Goal: Task Accomplishment & Management: Manage account settings

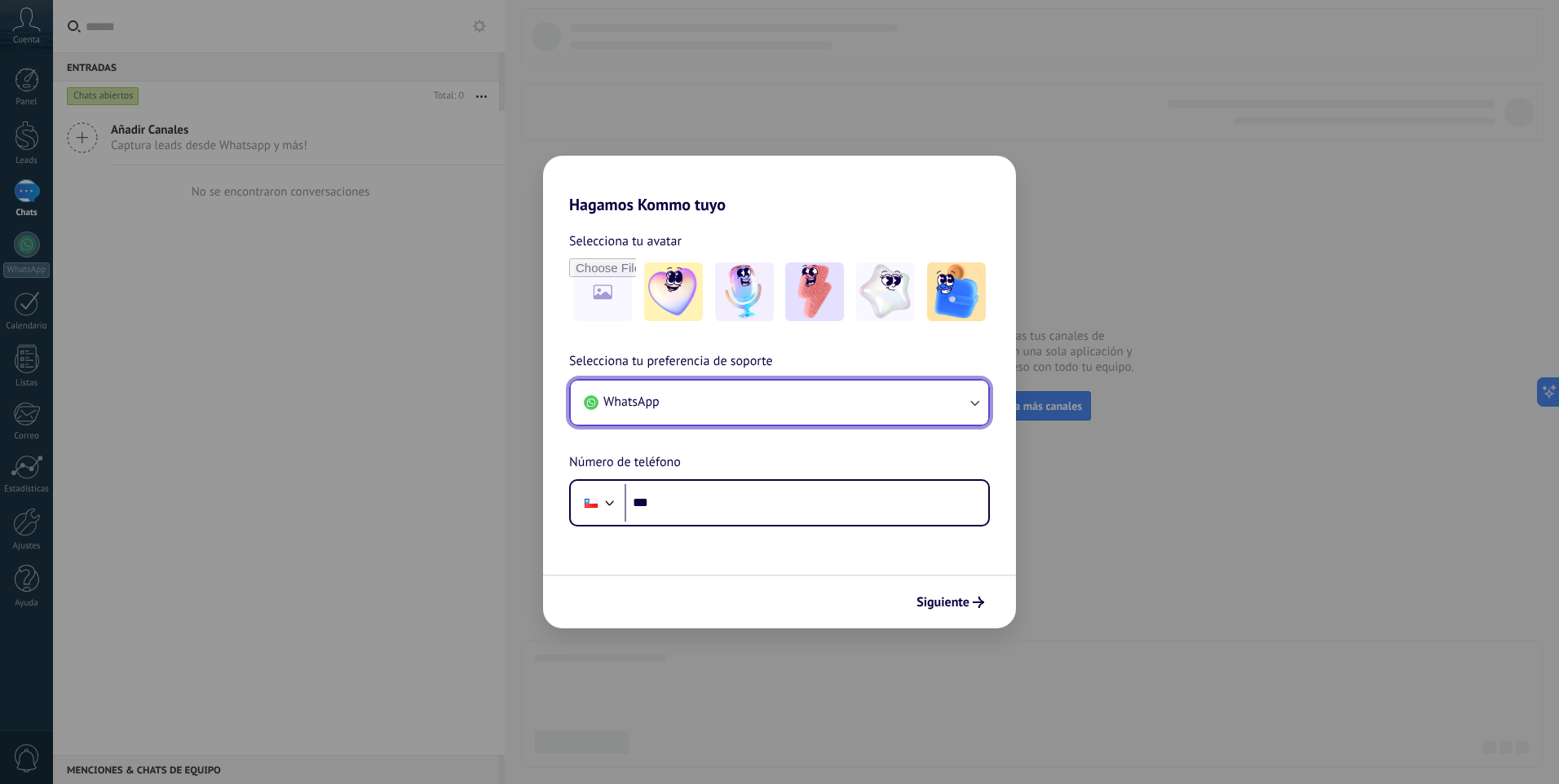
click at [749, 395] on button "WhatsApp" at bounding box center [779, 402] width 417 height 44
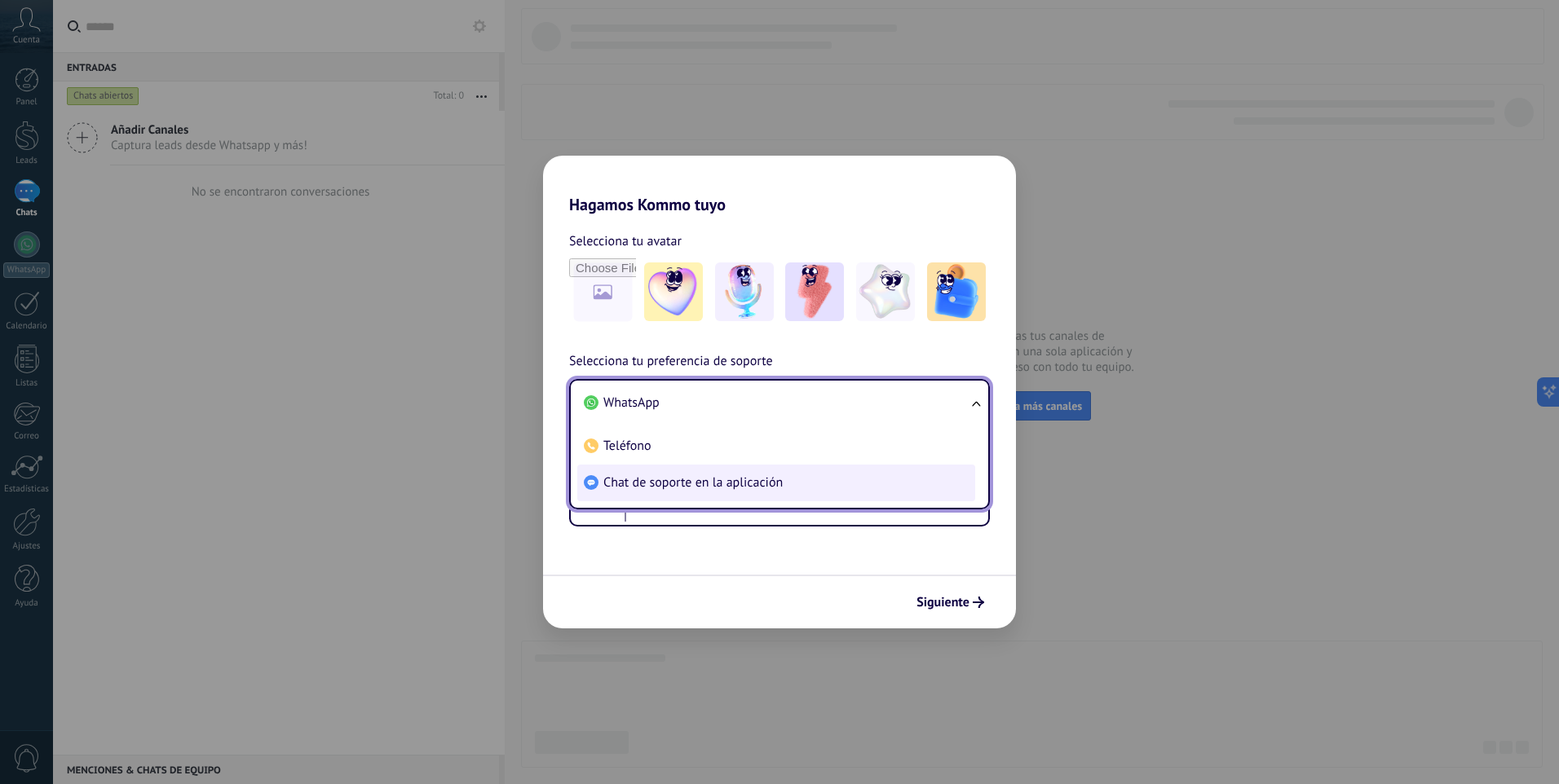
click at [682, 480] on span "Chat de soporte en la aplicación" at bounding box center [692, 483] width 180 height 16
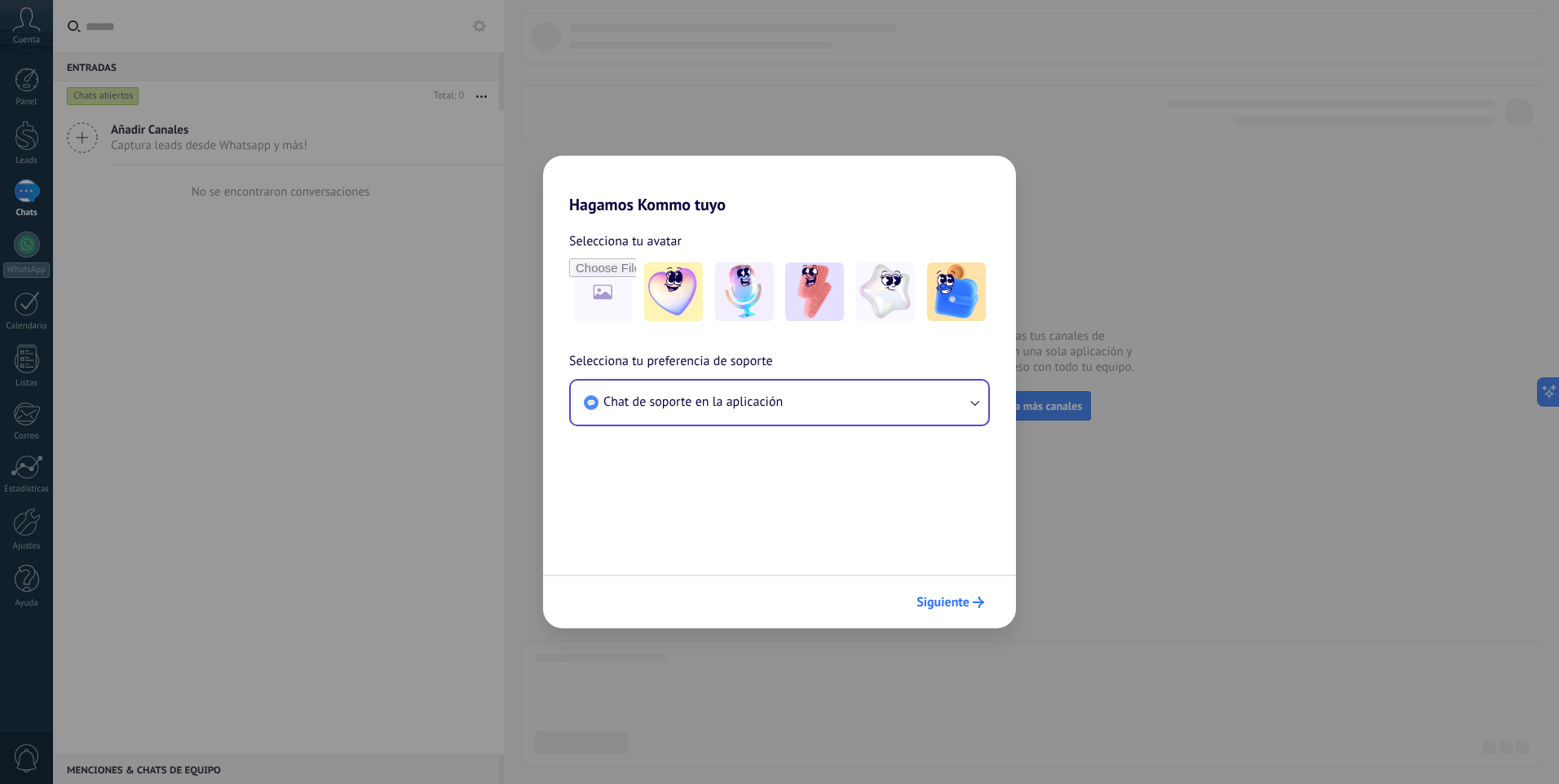
click at [952, 598] on span "Siguiente" at bounding box center [942, 602] width 53 height 12
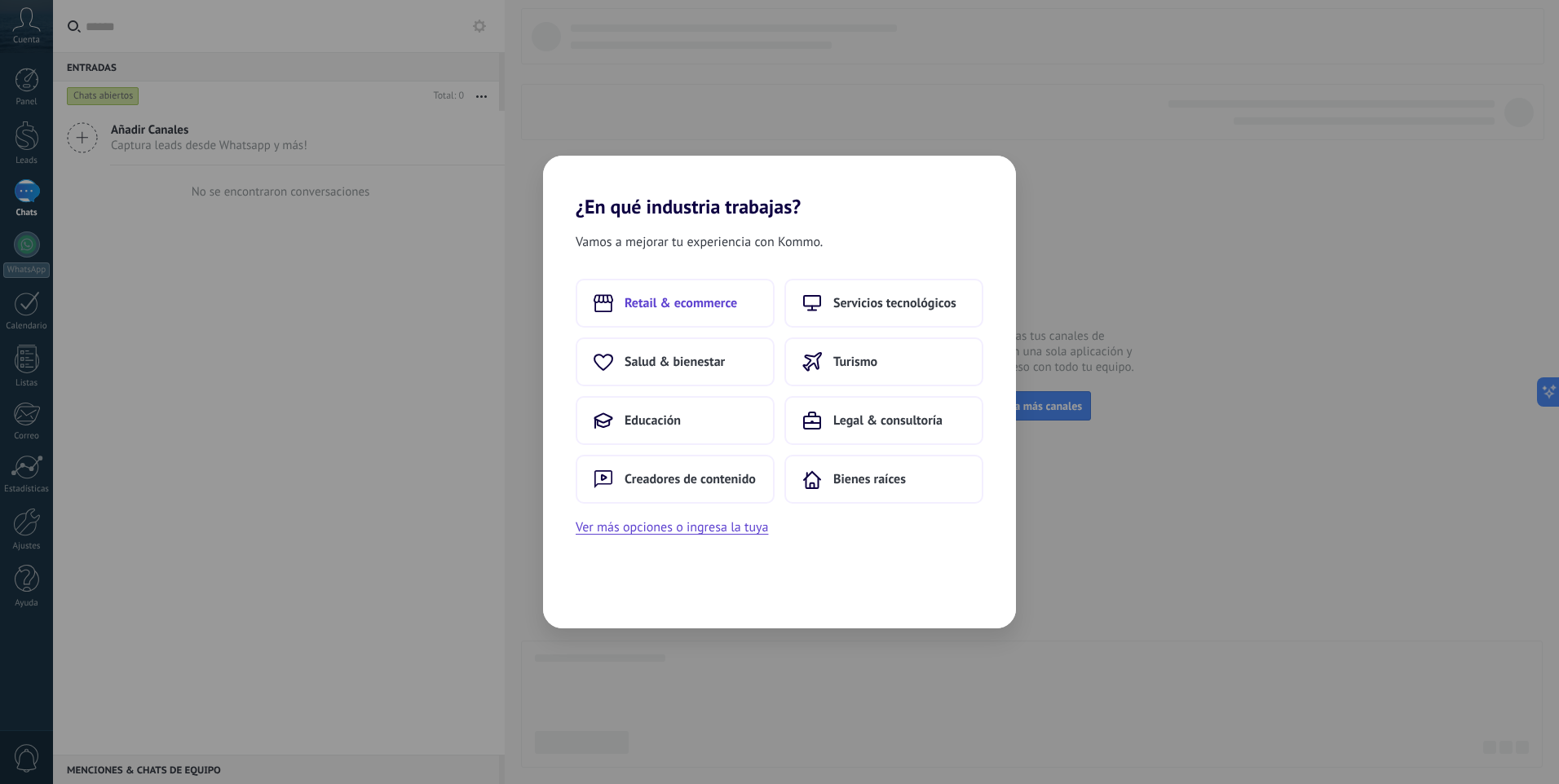
click at [662, 297] on span "Retail & ecommerce" at bounding box center [681, 303] width 113 height 16
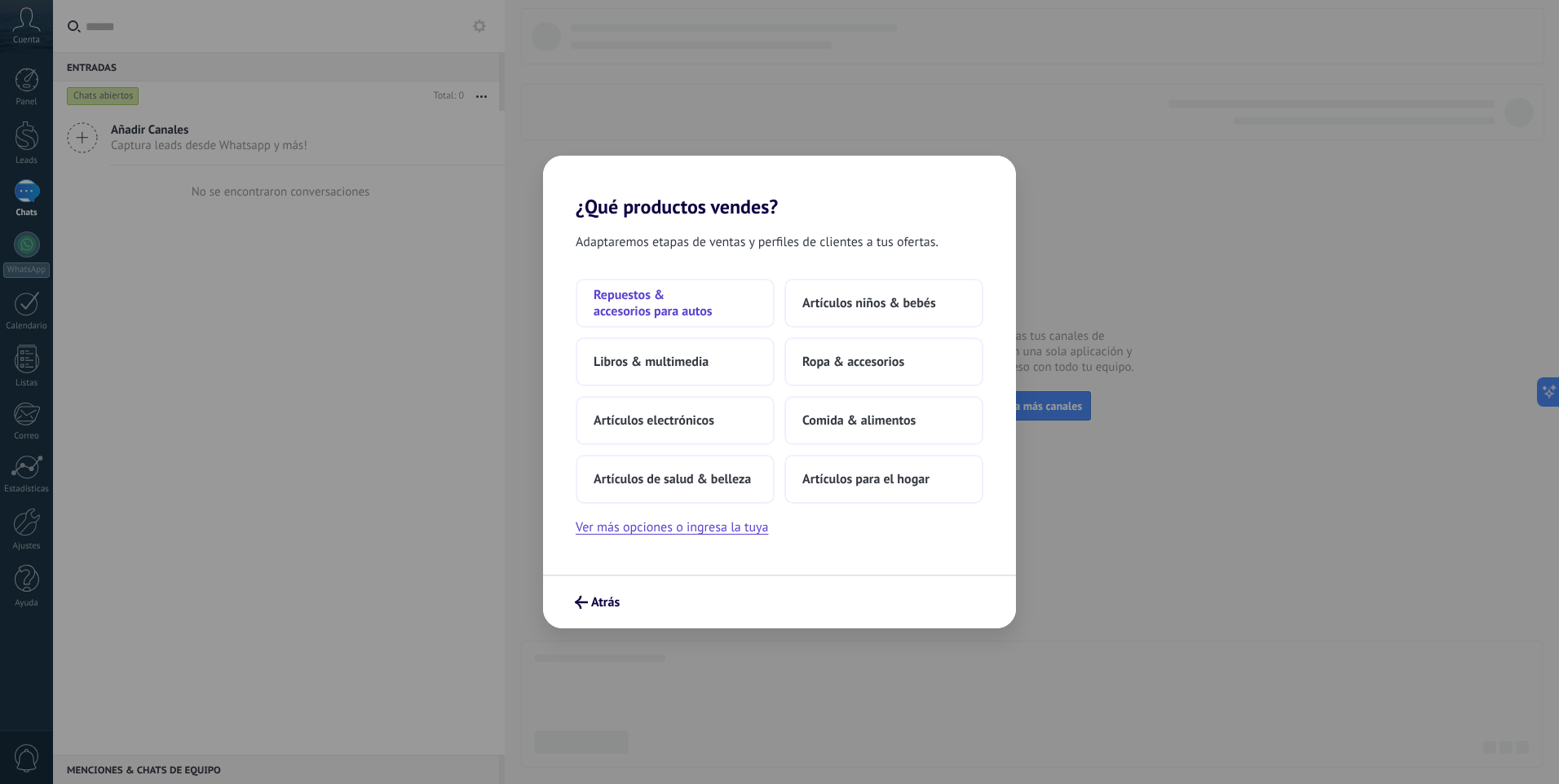
click at [664, 302] on span "Repuestos & accesorios para autos" at bounding box center [675, 303] width 163 height 32
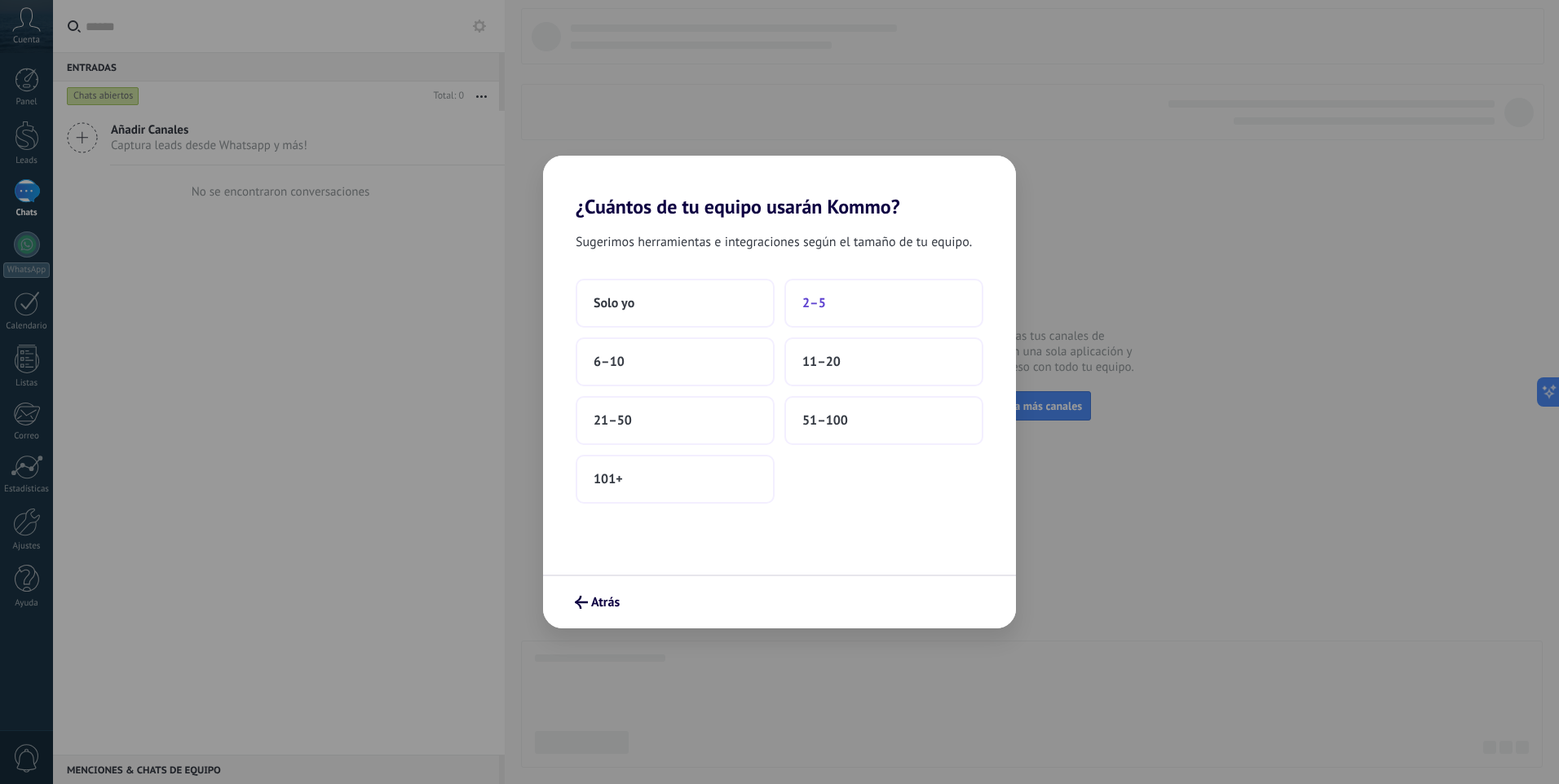
click at [830, 305] on button "2–5" at bounding box center [884, 303] width 199 height 49
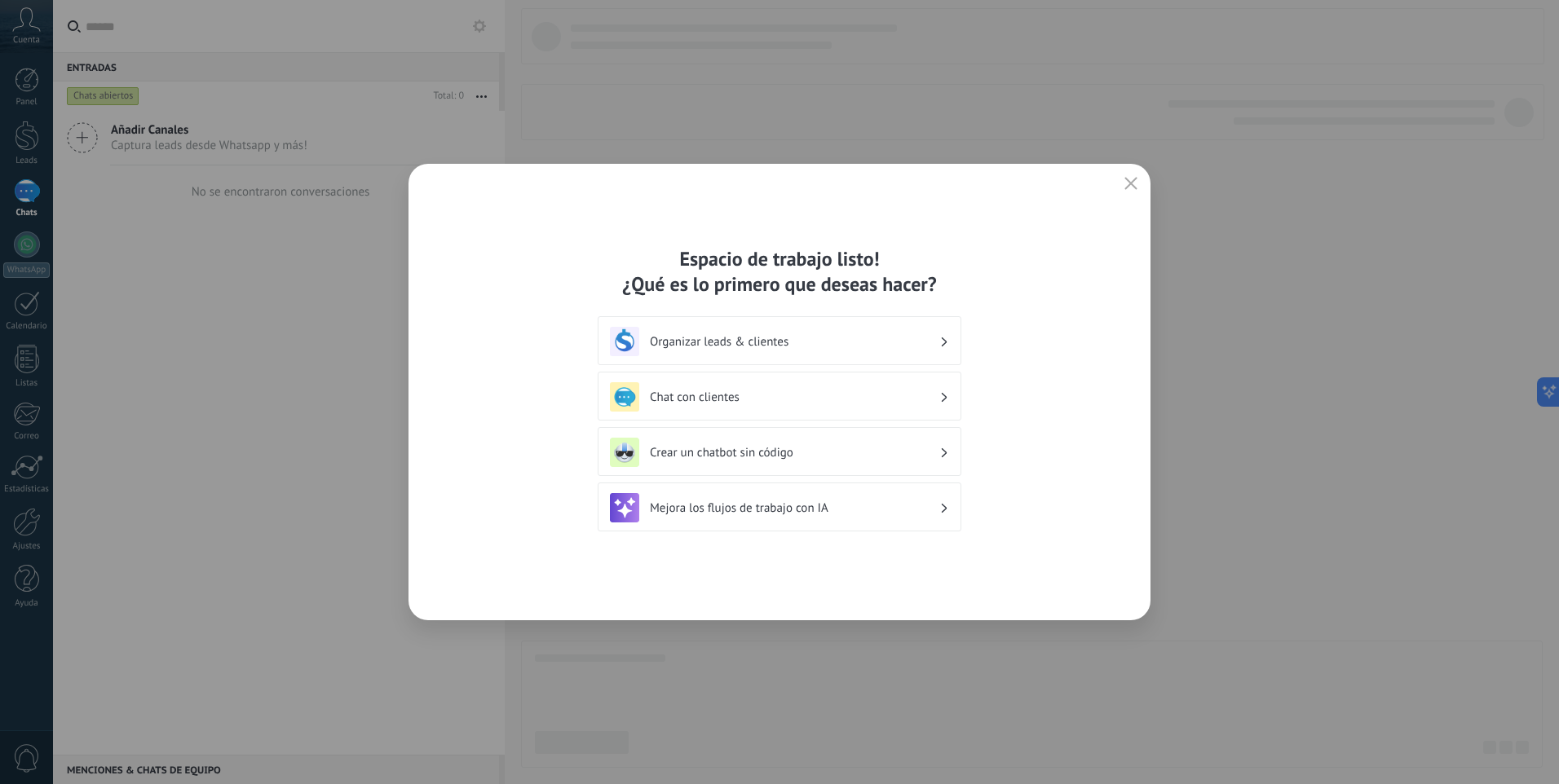
click at [866, 398] on h3 "Chat con clientes" at bounding box center [794, 397] width 290 height 15
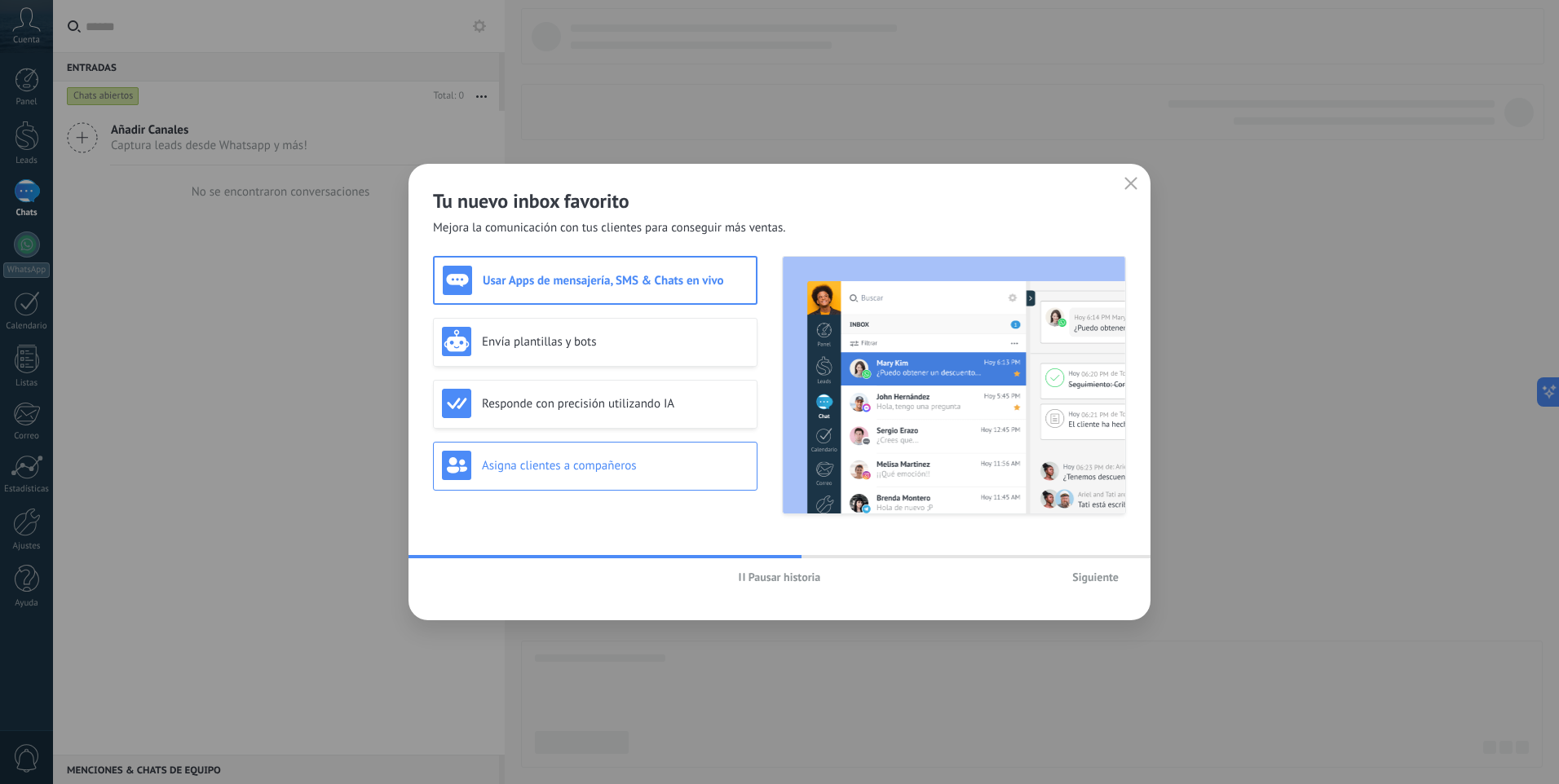
click at [638, 470] on h3 "Asigna clientes a compañeros" at bounding box center [615, 466] width 266 height 15
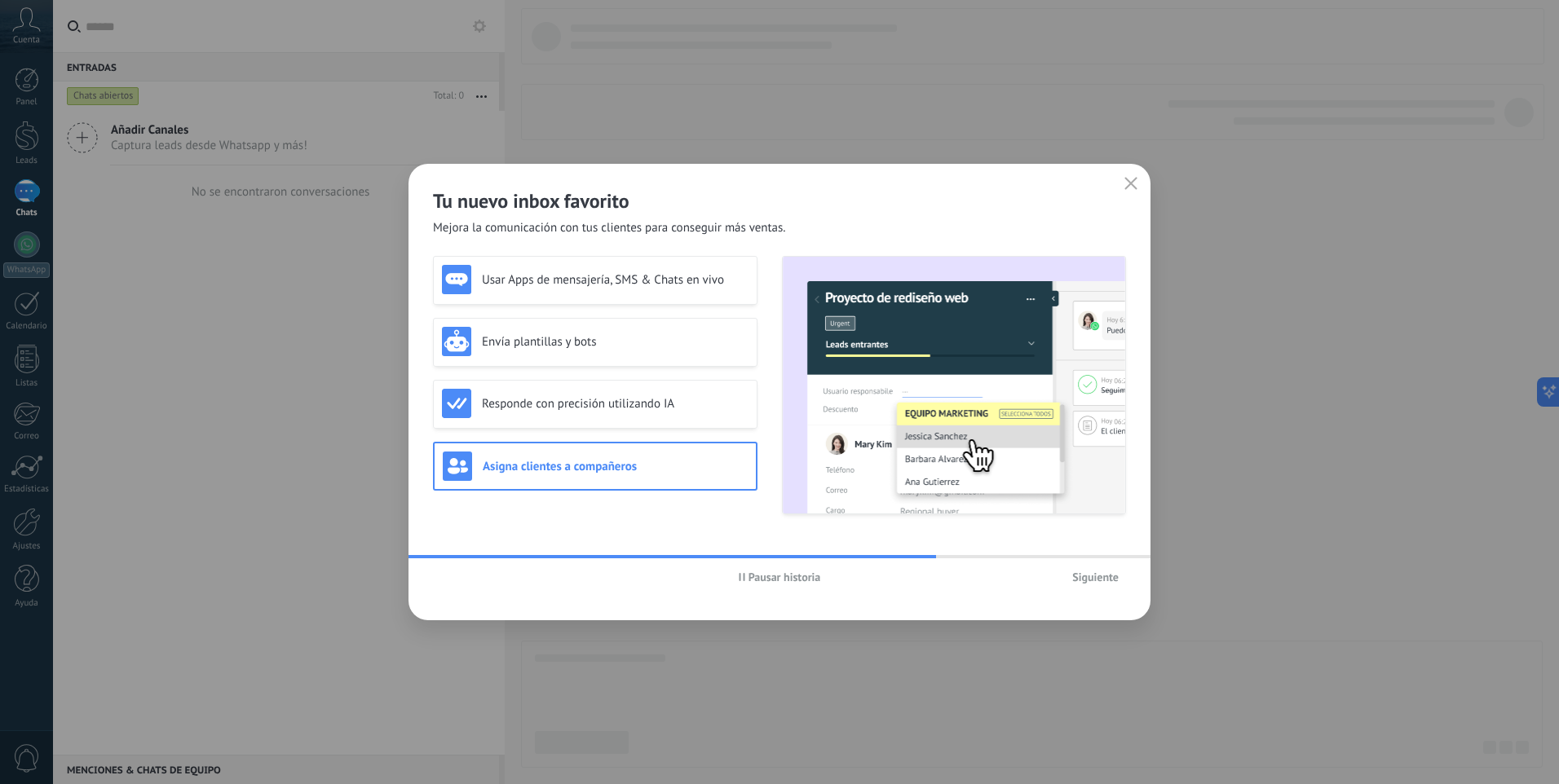
click at [1076, 579] on span "Siguiente" at bounding box center [1095, 576] width 46 height 12
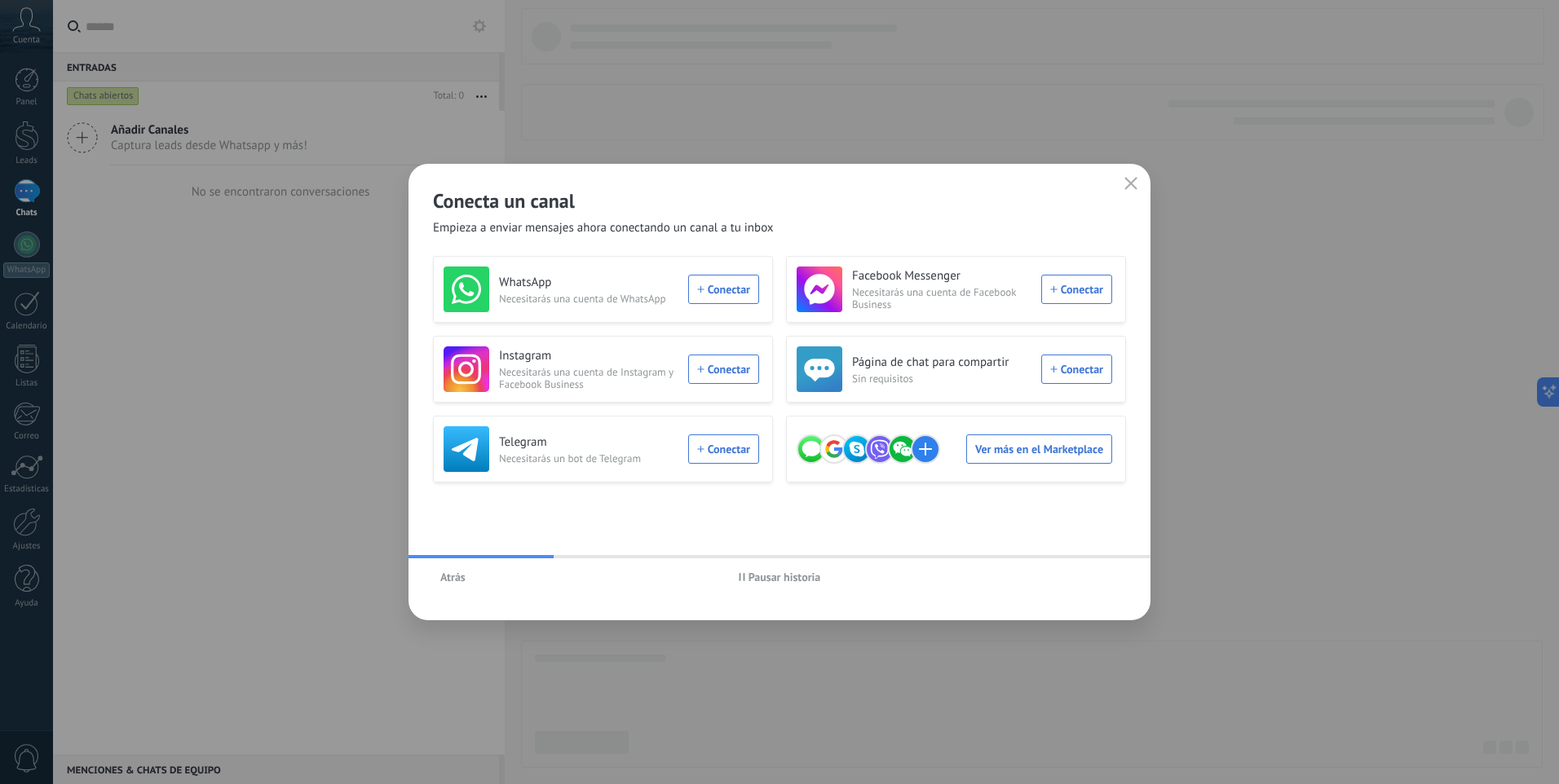
click at [785, 200] on h2 "Conecta un canal" at bounding box center [780, 201] width 693 height 25
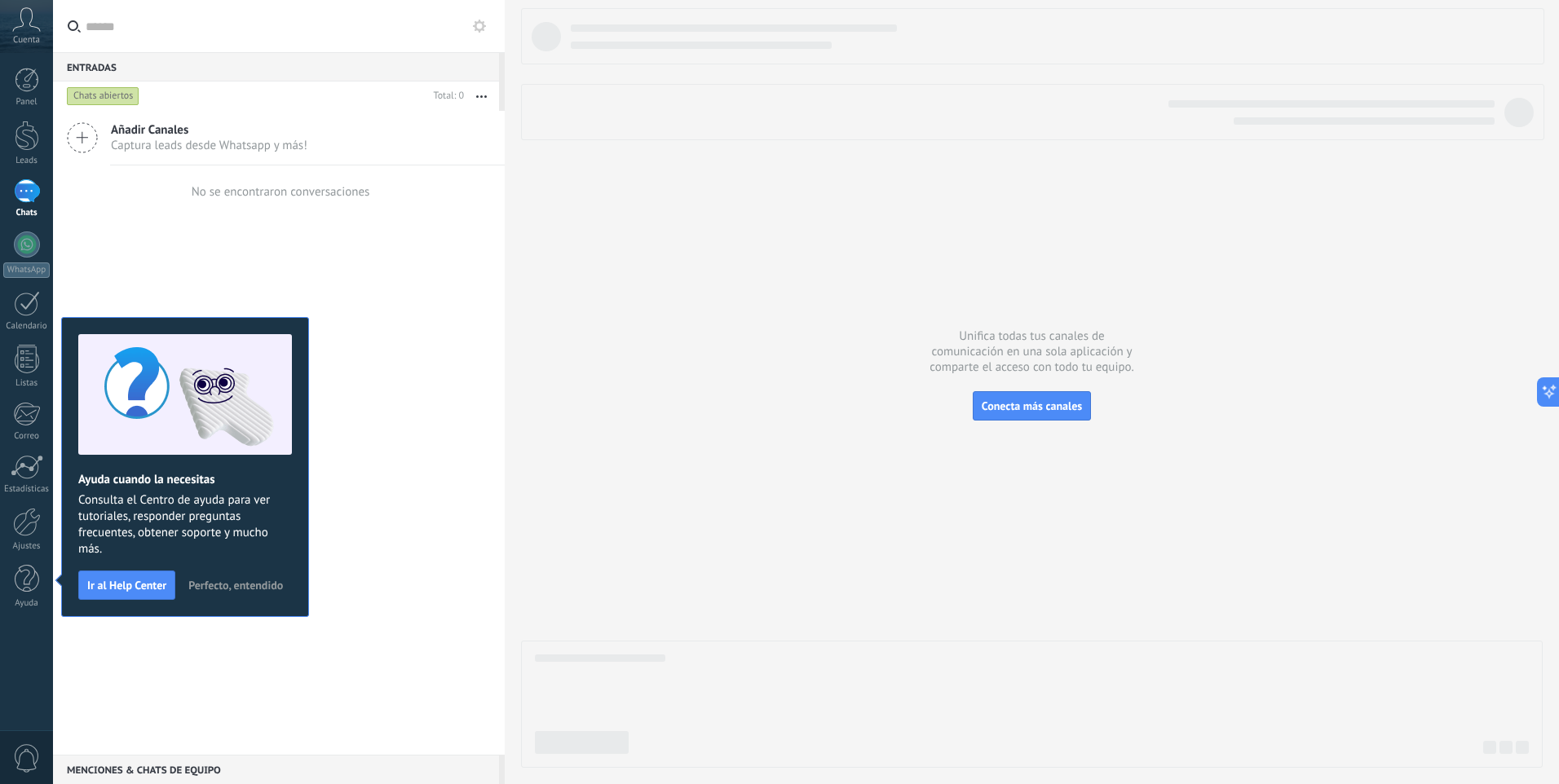
click at [214, 586] on span "Perfecto, entendido" at bounding box center [236, 585] width 95 height 12
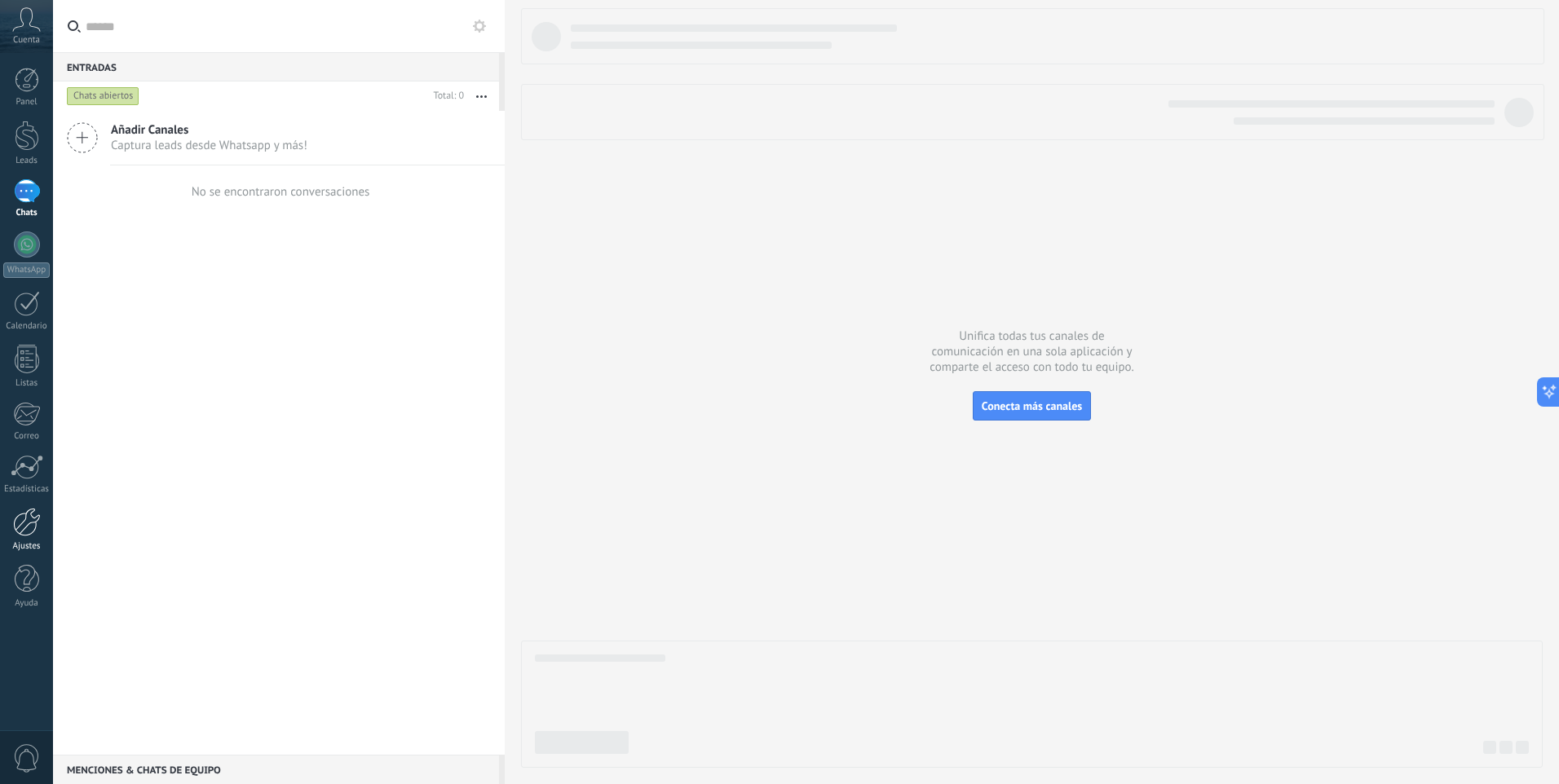
click at [28, 530] on div at bounding box center [26, 522] width 28 height 29
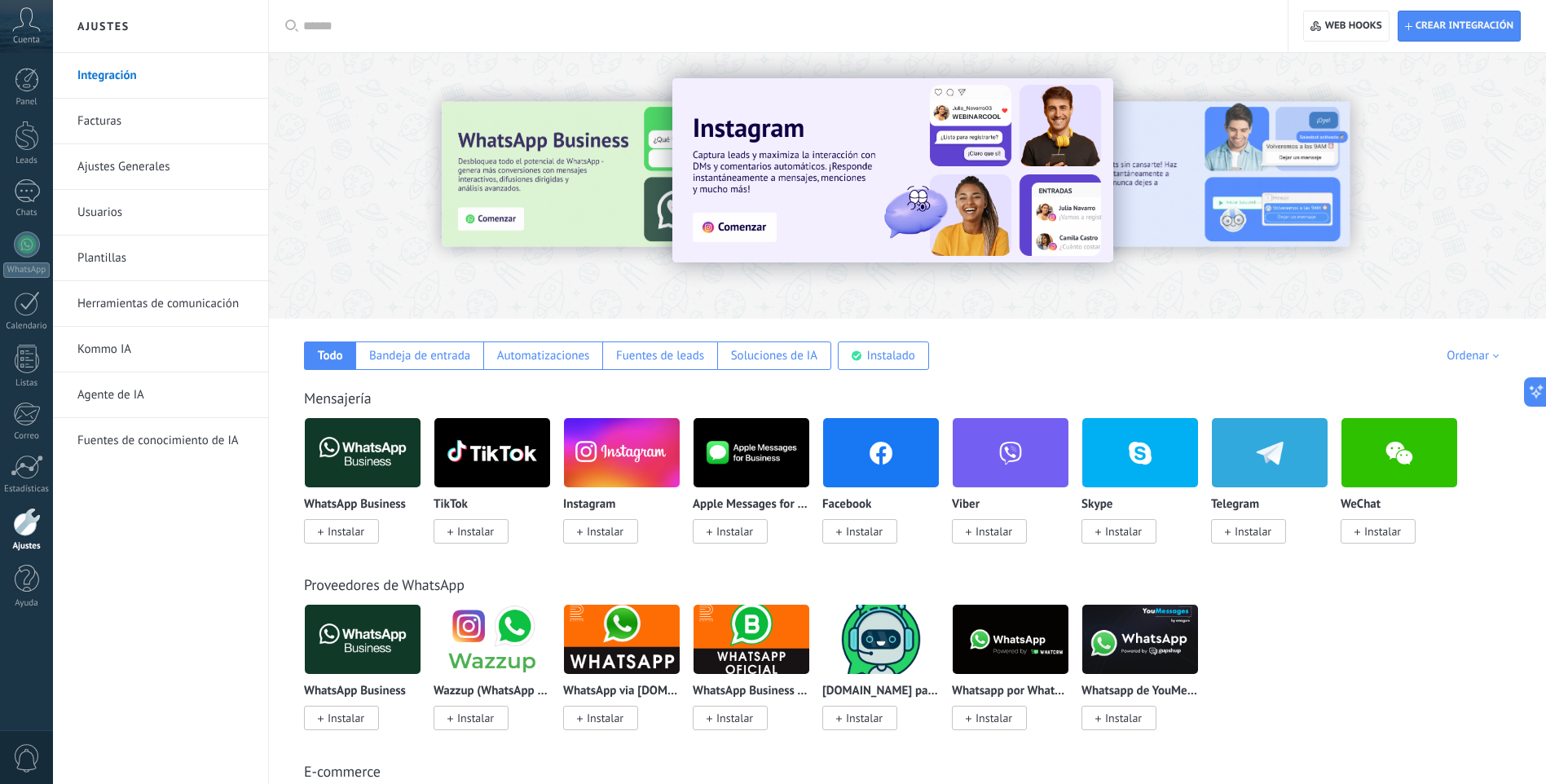
click at [134, 174] on link "Ajustes Generales" at bounding box center [164, 167] width 174 height 46
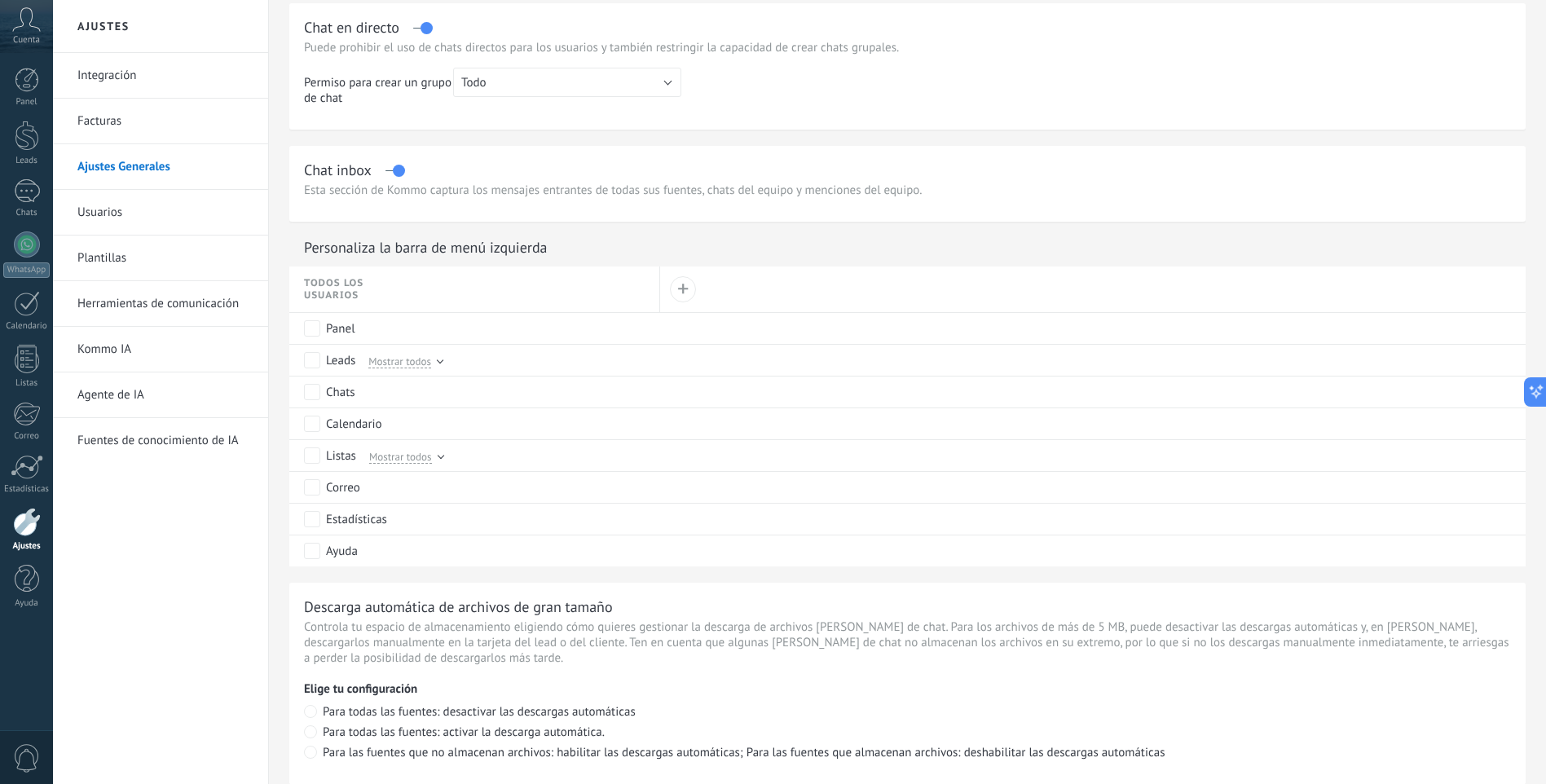
scroll to position [434, 0]
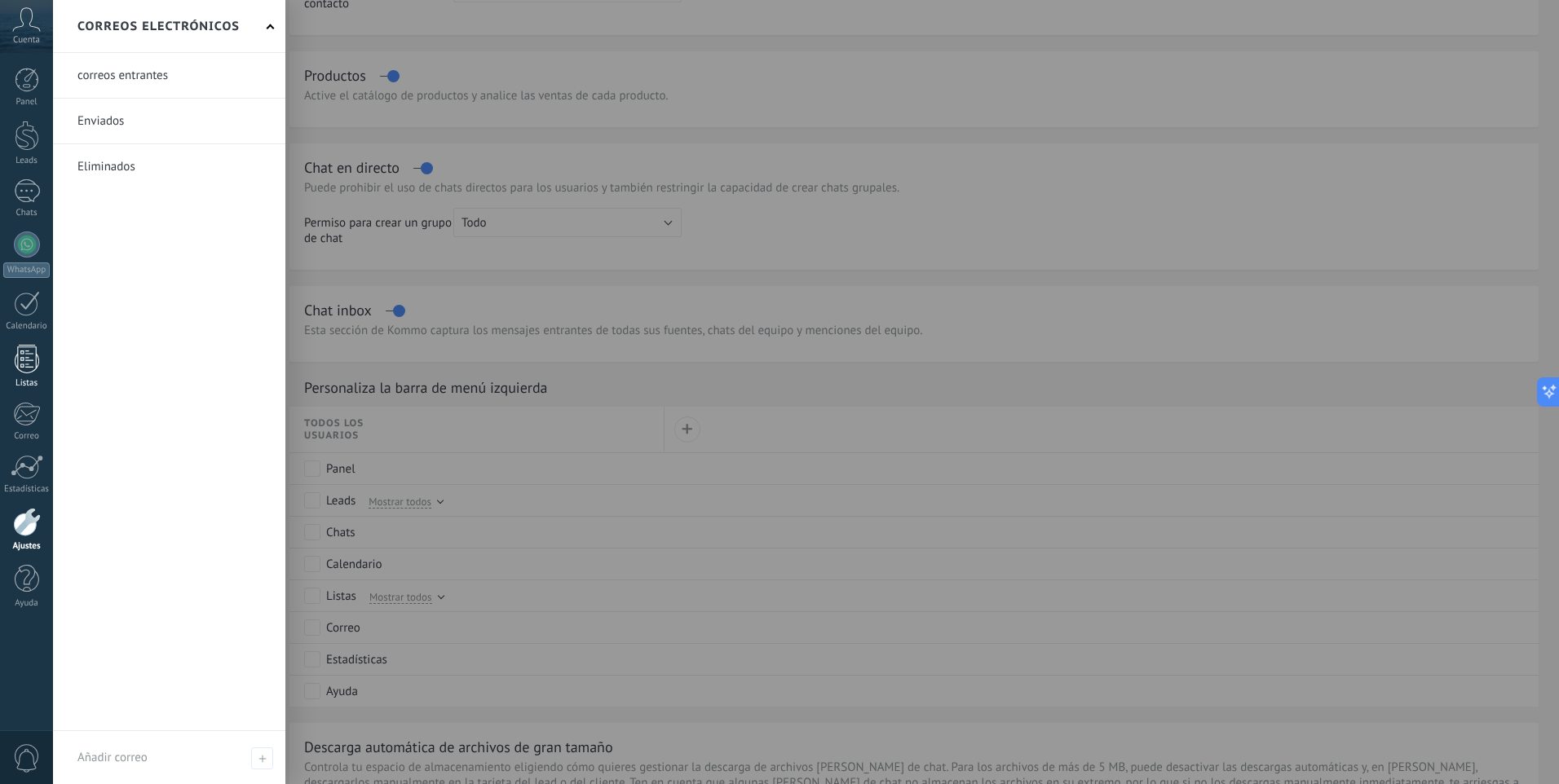
click at [30, 372] on div at bounding box center [26, 359] width 24 height 29
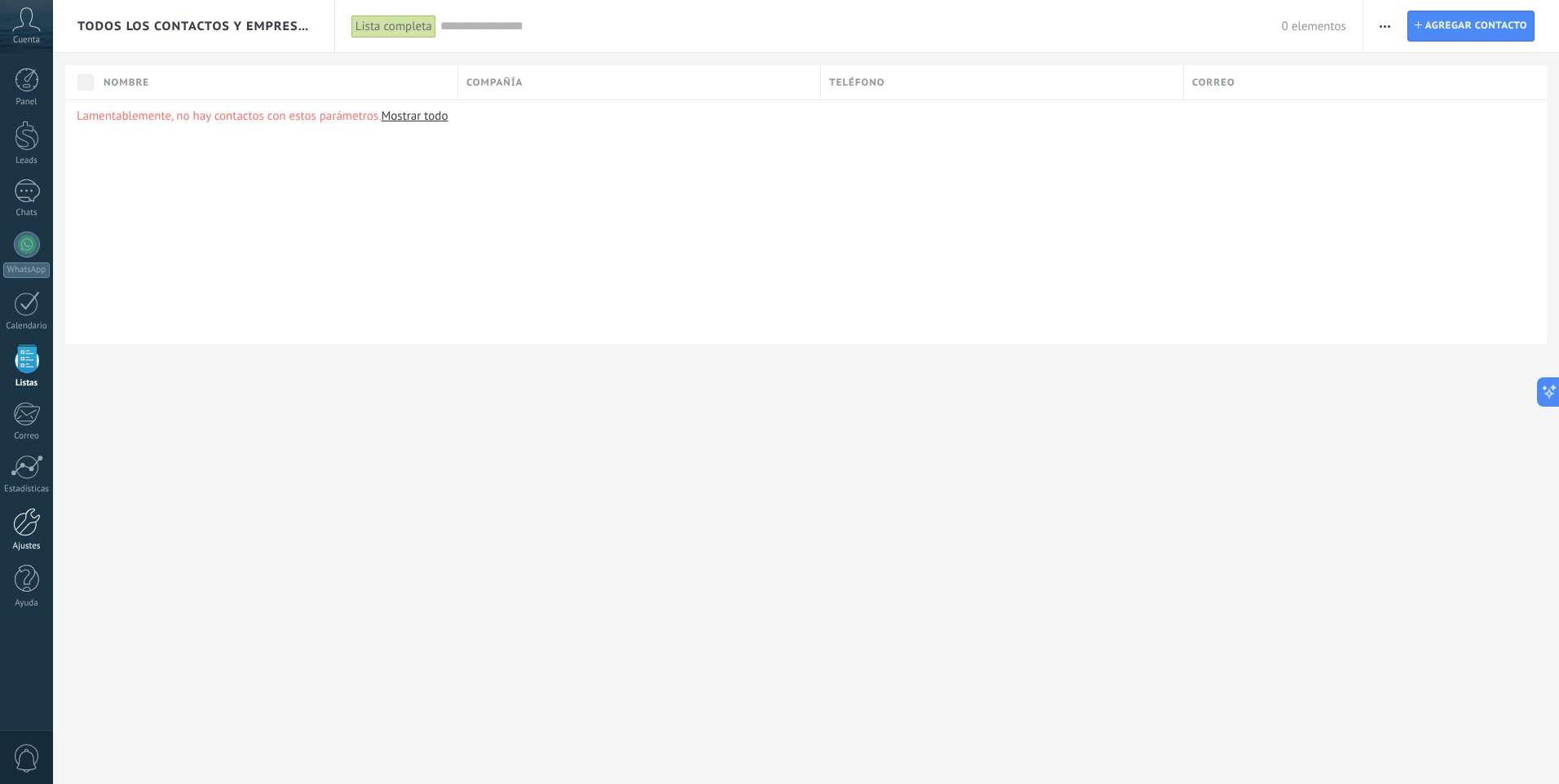
click at [30, 533] on div at bounding box center [26, 522] width 28 height 29
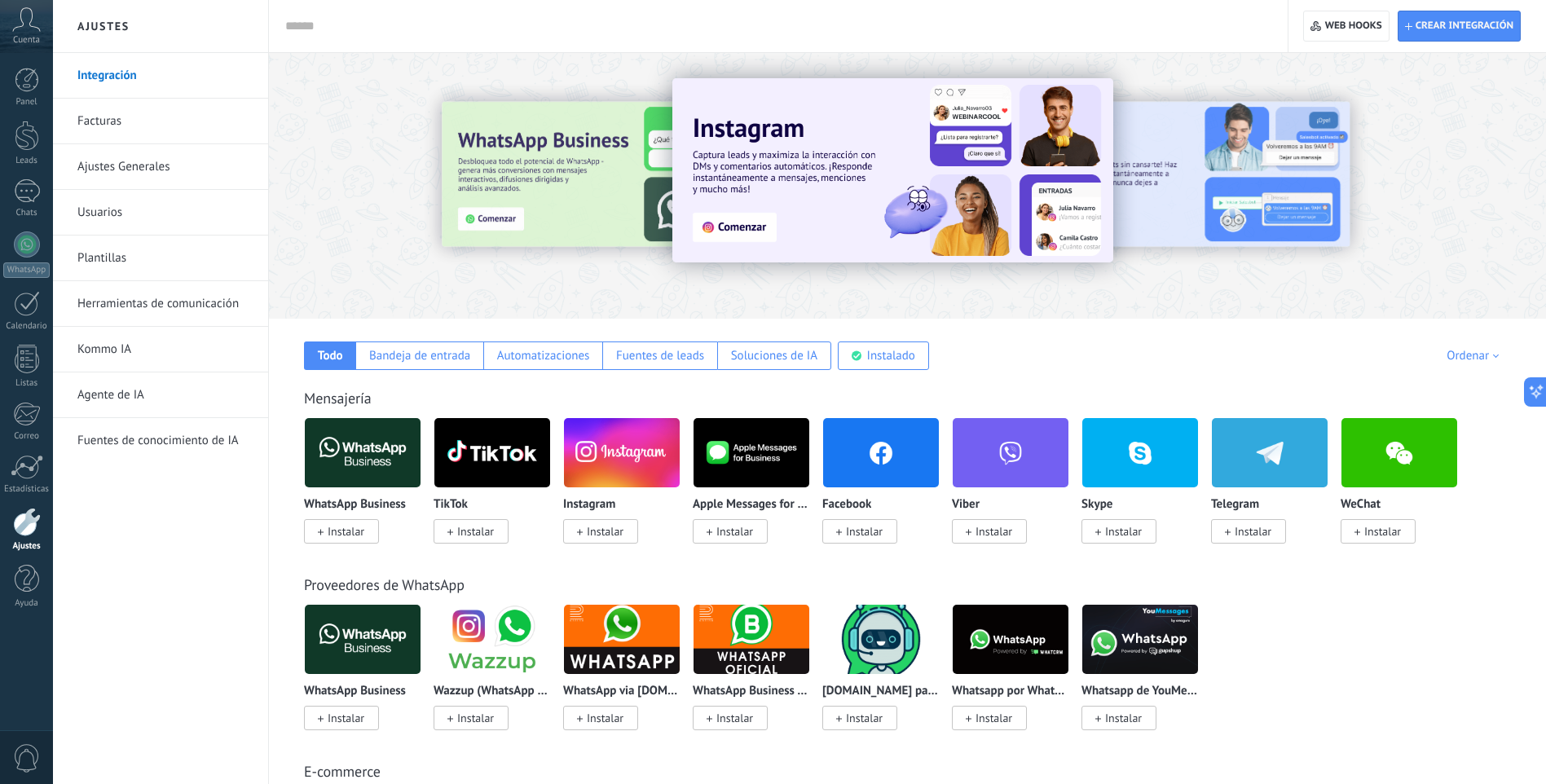
click at [102, 222] on link "Usuarios" at bounding box center [164, 212] width 174 height 46
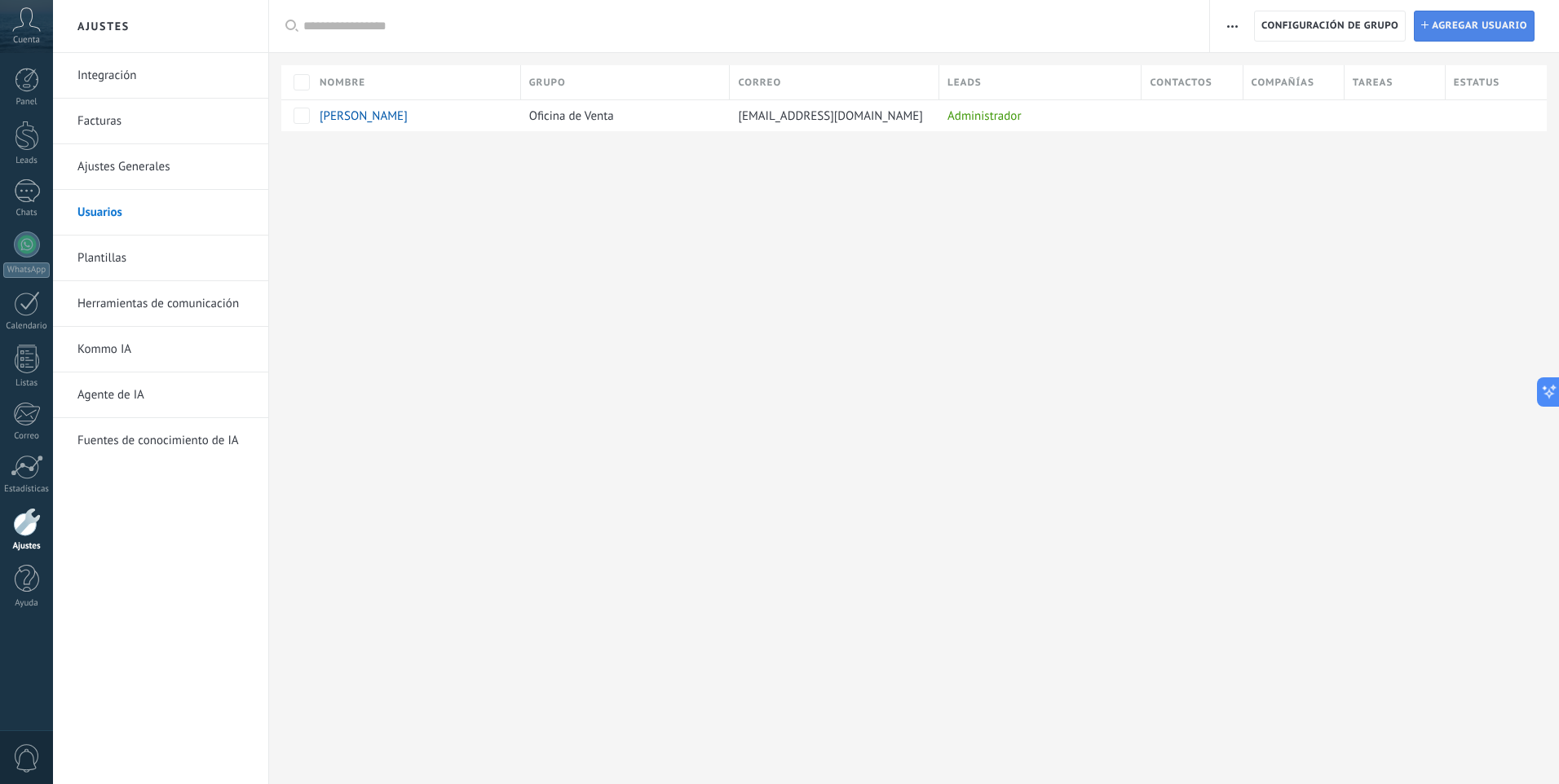
click at [1452, 27] on span "Agregar usuario" at bounding box center [1480, 26] width 96 height 30
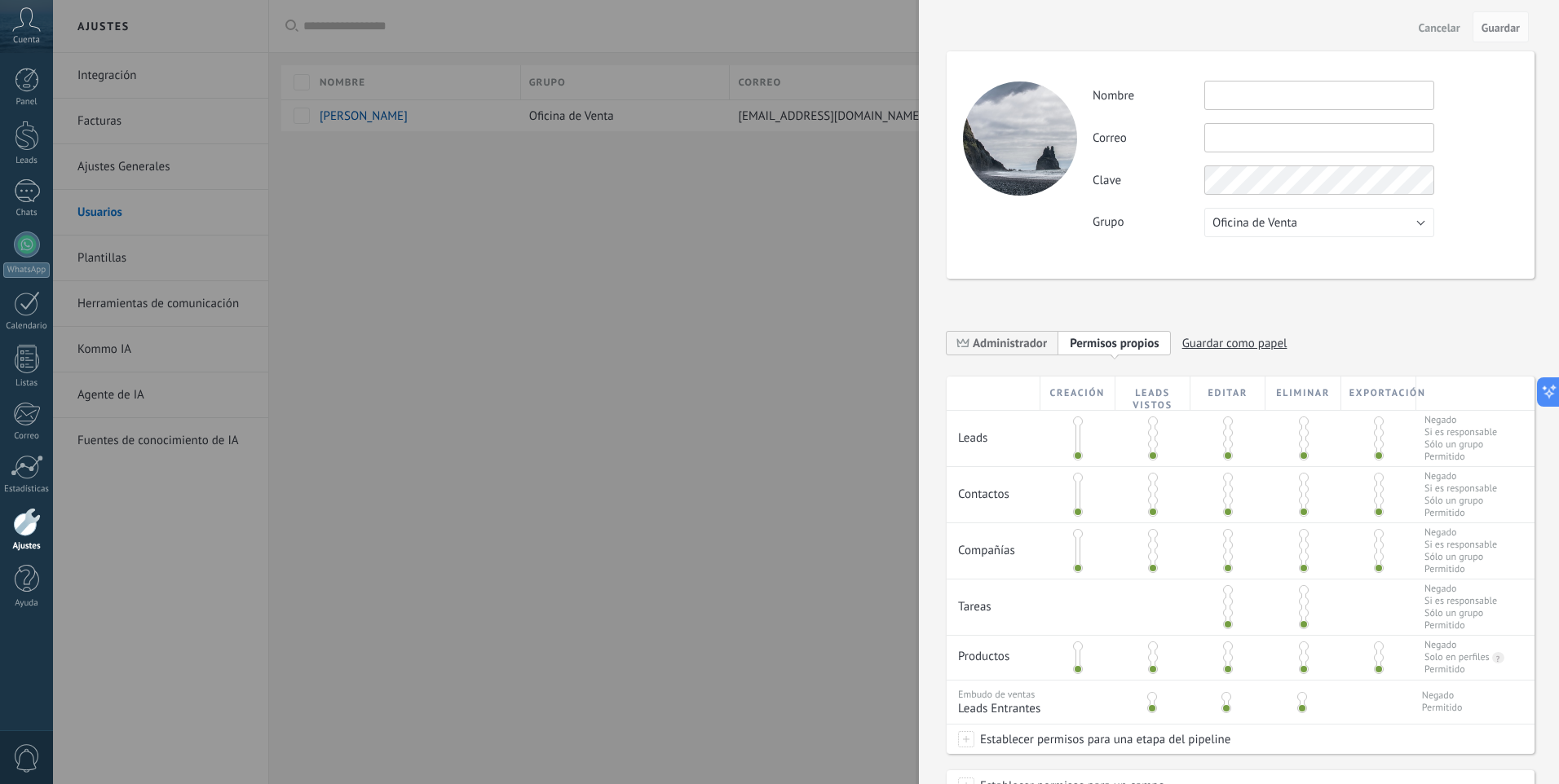
click at [812, 268] on div at bounding box center [779, 392] width 1559 height 784
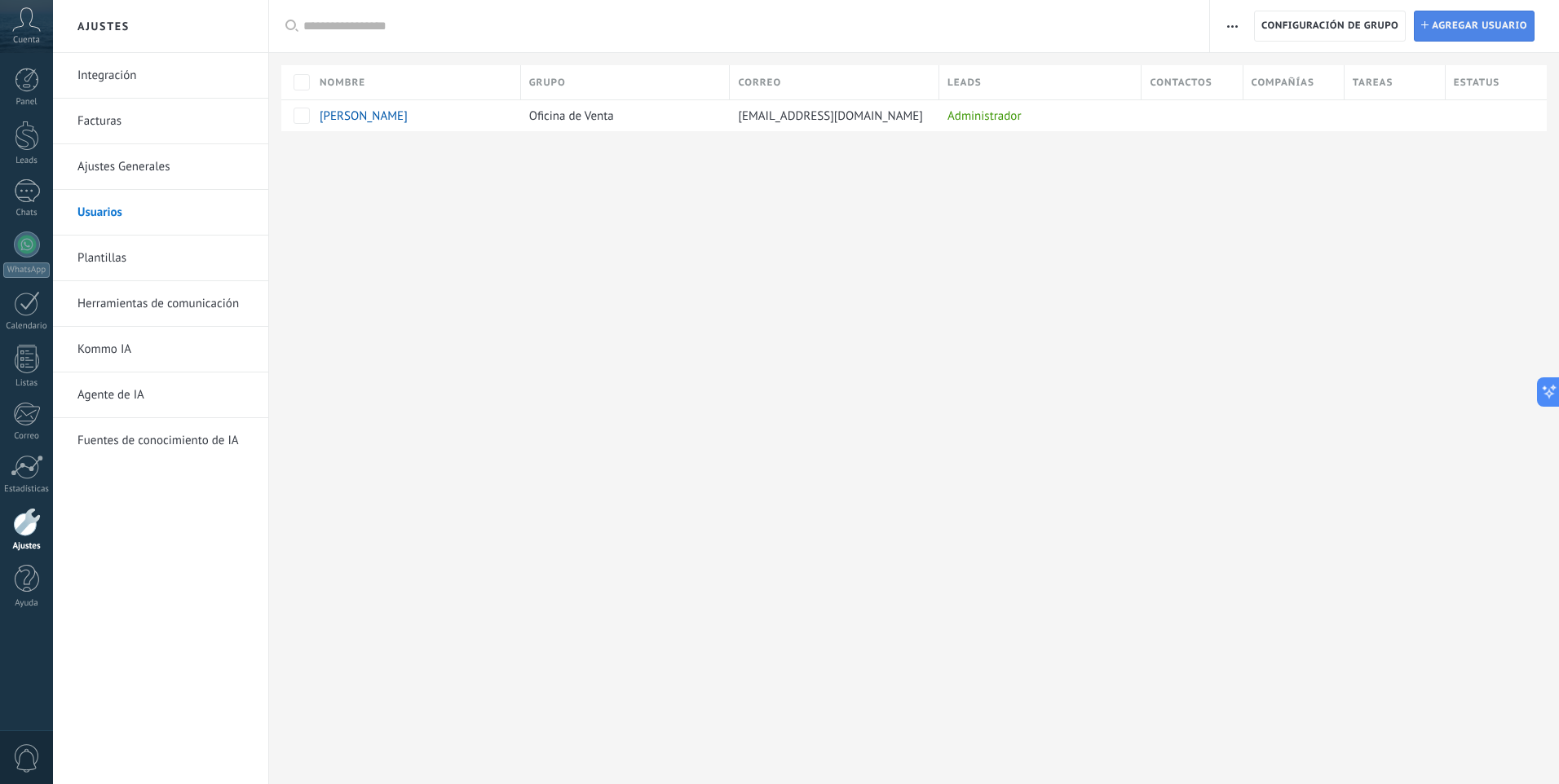
click at [1461, 29] on span "Agregar usuario" at bounding box center [1480, 26] width 96 height 30
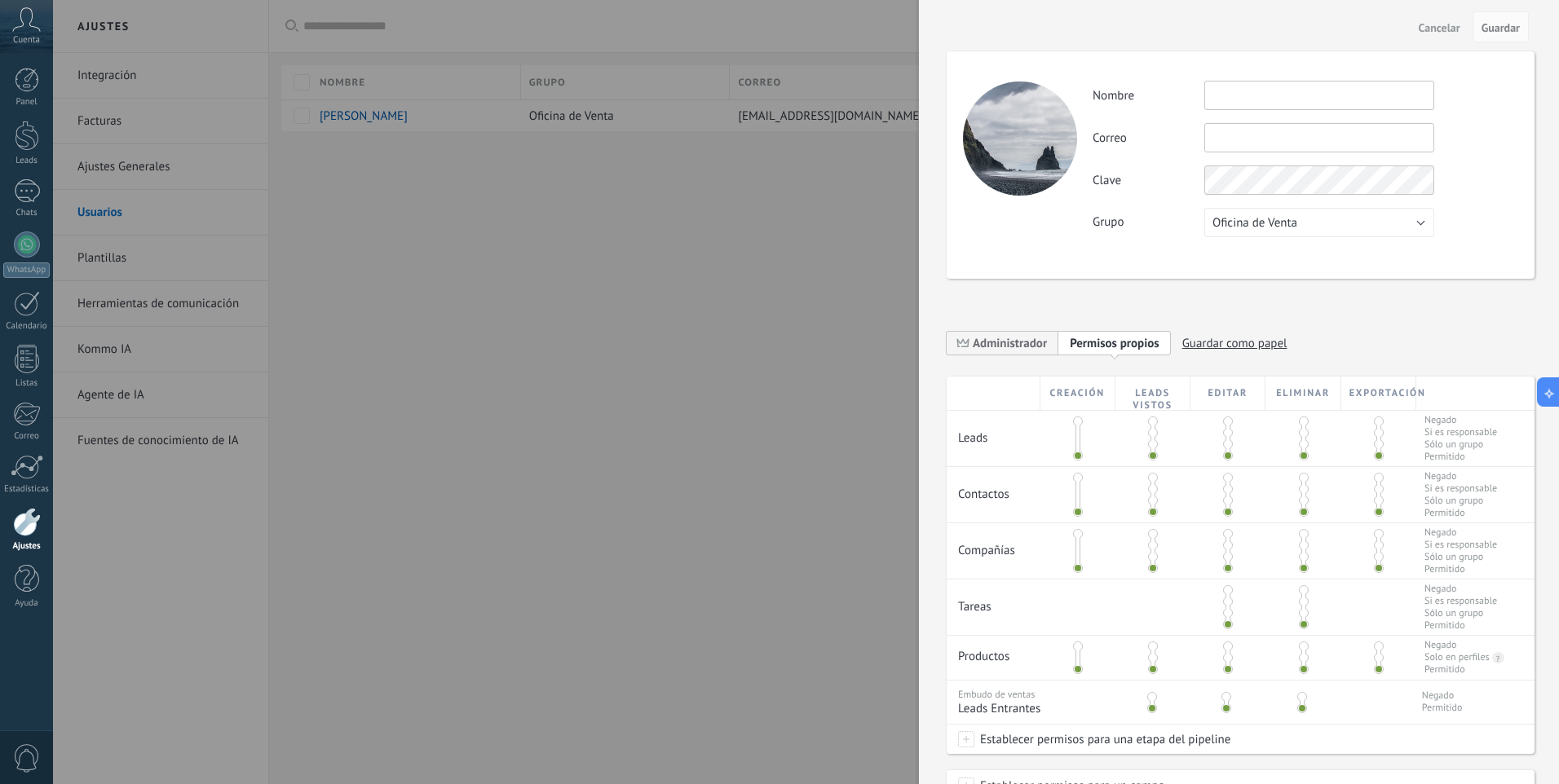
click at [1225, 97] on input "text" at bounding box center [1319, 95] width 230 height 30
type input "**********"
click at [1239, 142] on input "text" at bounding box center [1319, 137] width 230 height 30
paste input "**********"
type input "**********"
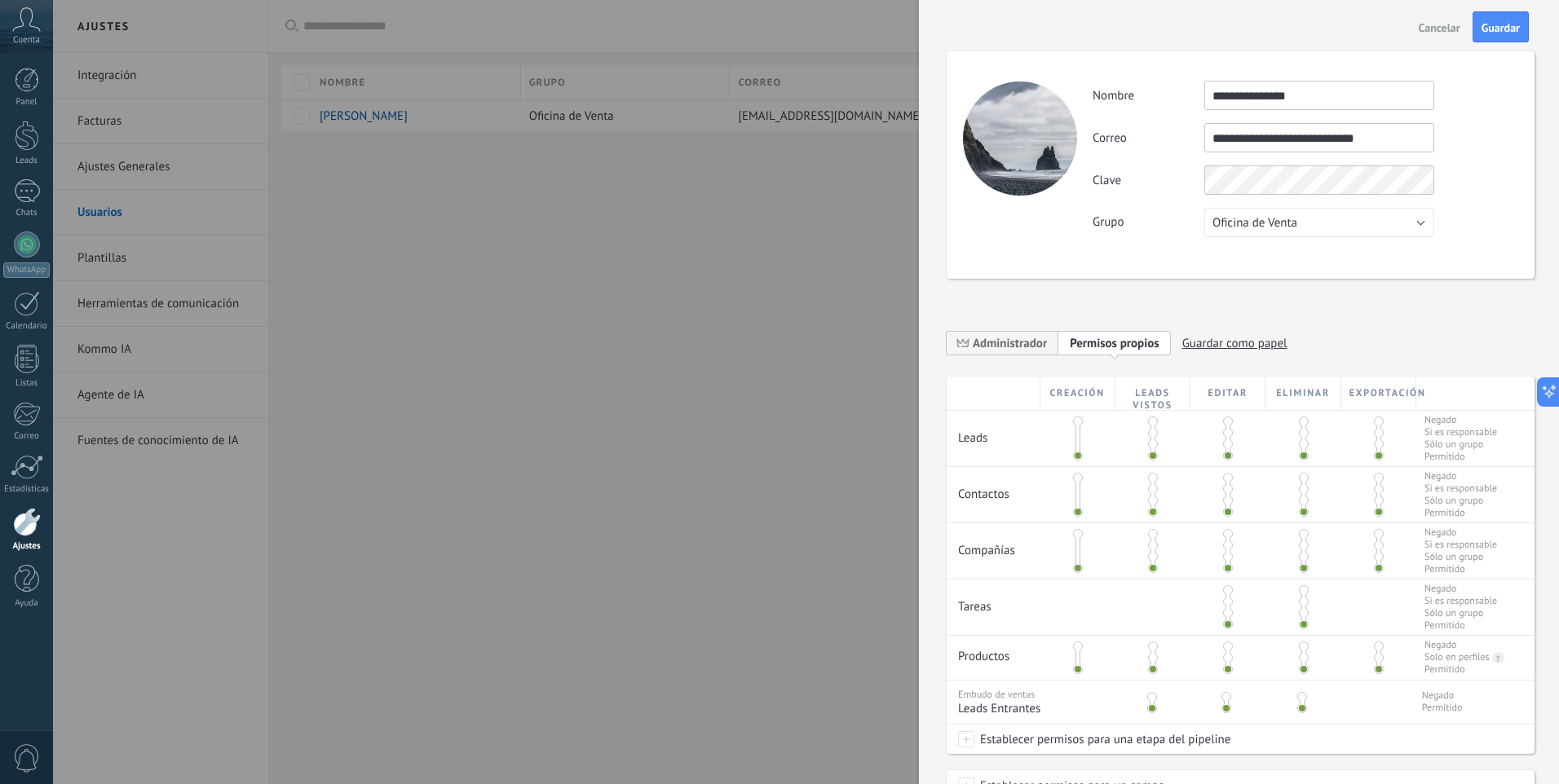
click at [1051, 239] on div "**********" at bounding box center [1240, 165] width 588 height 227
click at [1387, 217] on button "Oficina de Venta" at bounding box center [1319, 222] width 230 height 30
click at [1387, 217] on span "Oficina de Venta" at bounding box center [1311, 222] width 234 height 15
click at [1130, 219] on label "Grupo" at bounding box center [1148, 222] width 112 height 15
click at [1489, 30] on span "Guardar" at bounding box center [1500, 27] width 38 height 12
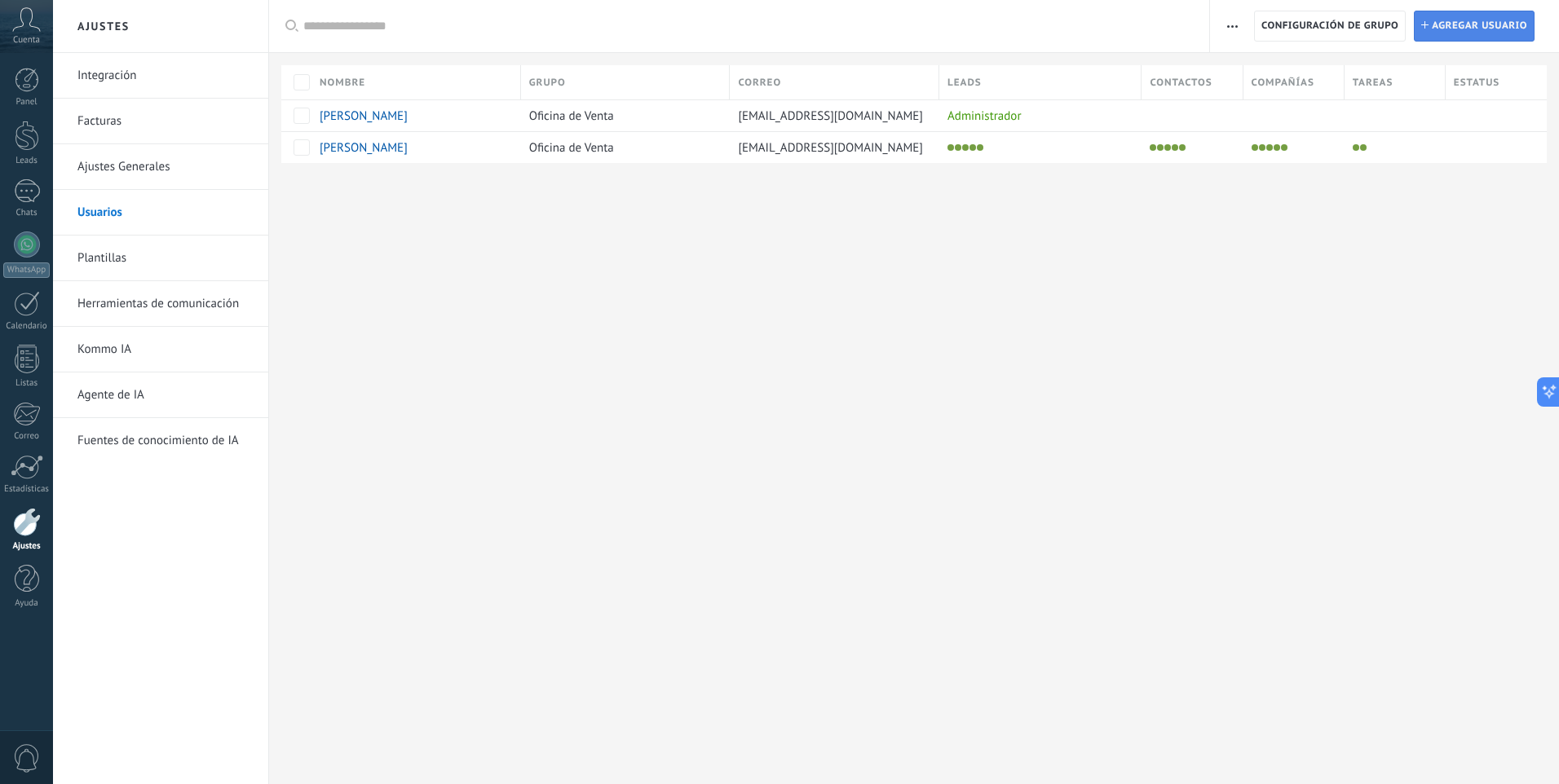
click at [1443, 27] on span "Agregar usuario" at bounding box center [1480, 26] width 96 height 30
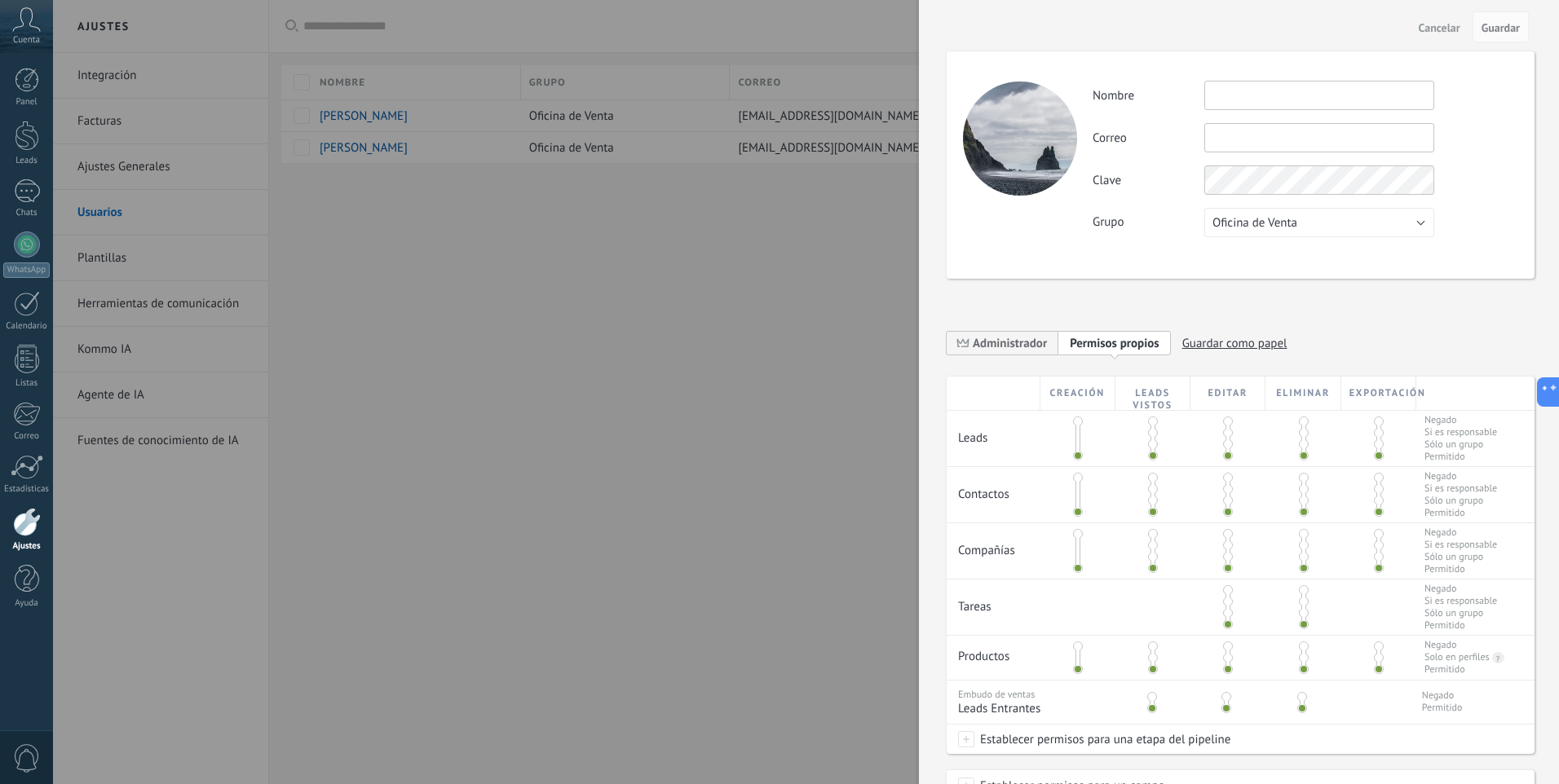
click at [1242, 97] on input "text" at bounding box center [1319, 95] width 230 height 30
type input "**********"
paste input "**********"
type input "**********"
click at [1250, 137] on input "text" at bounding box center [1319, 137] width 230 height 30
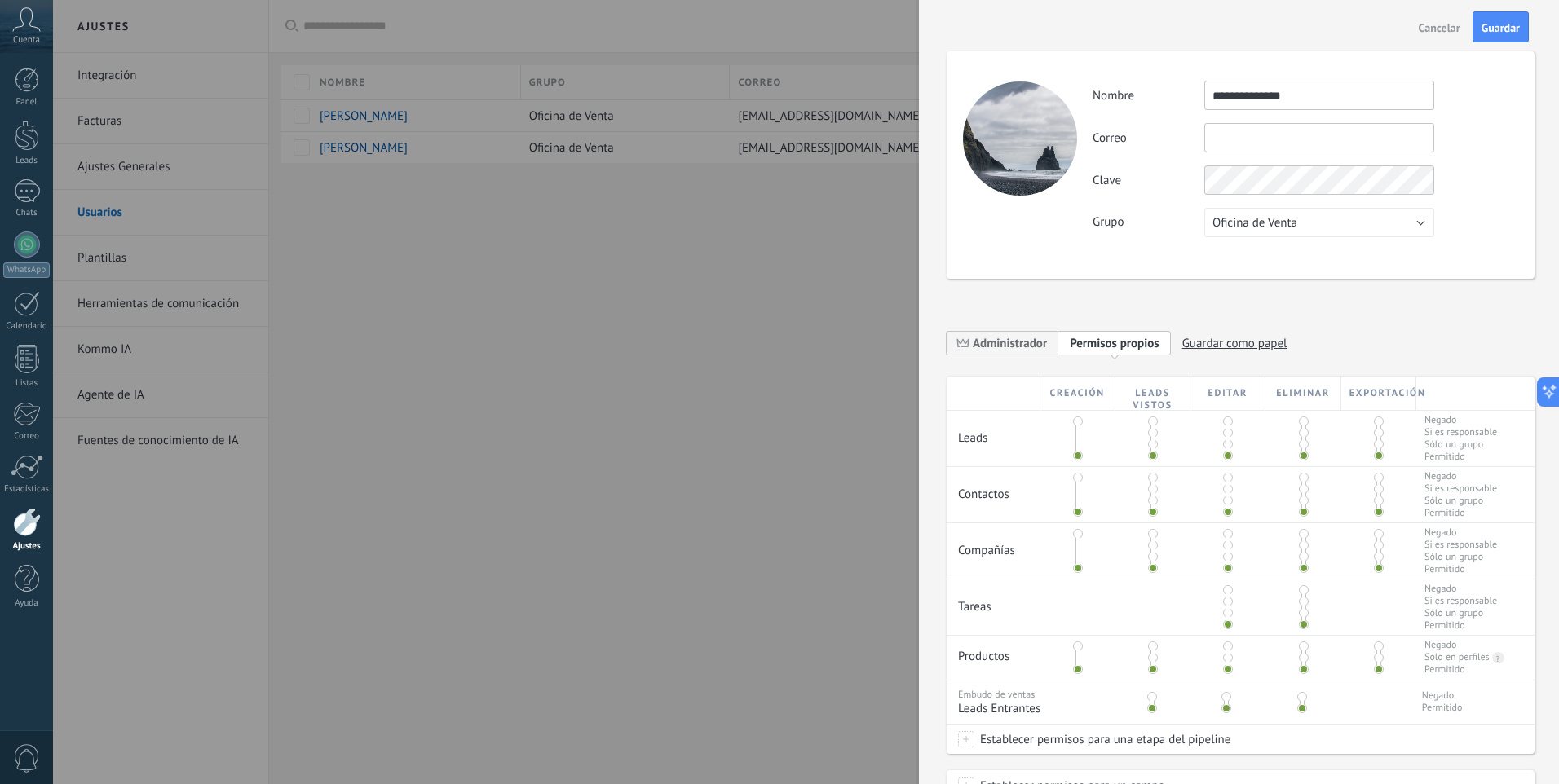
paste input "**********"
type input "**********"
click at [1487, 40] on button "Guardar" at bounding box center [1500, 27] width 56 height 31
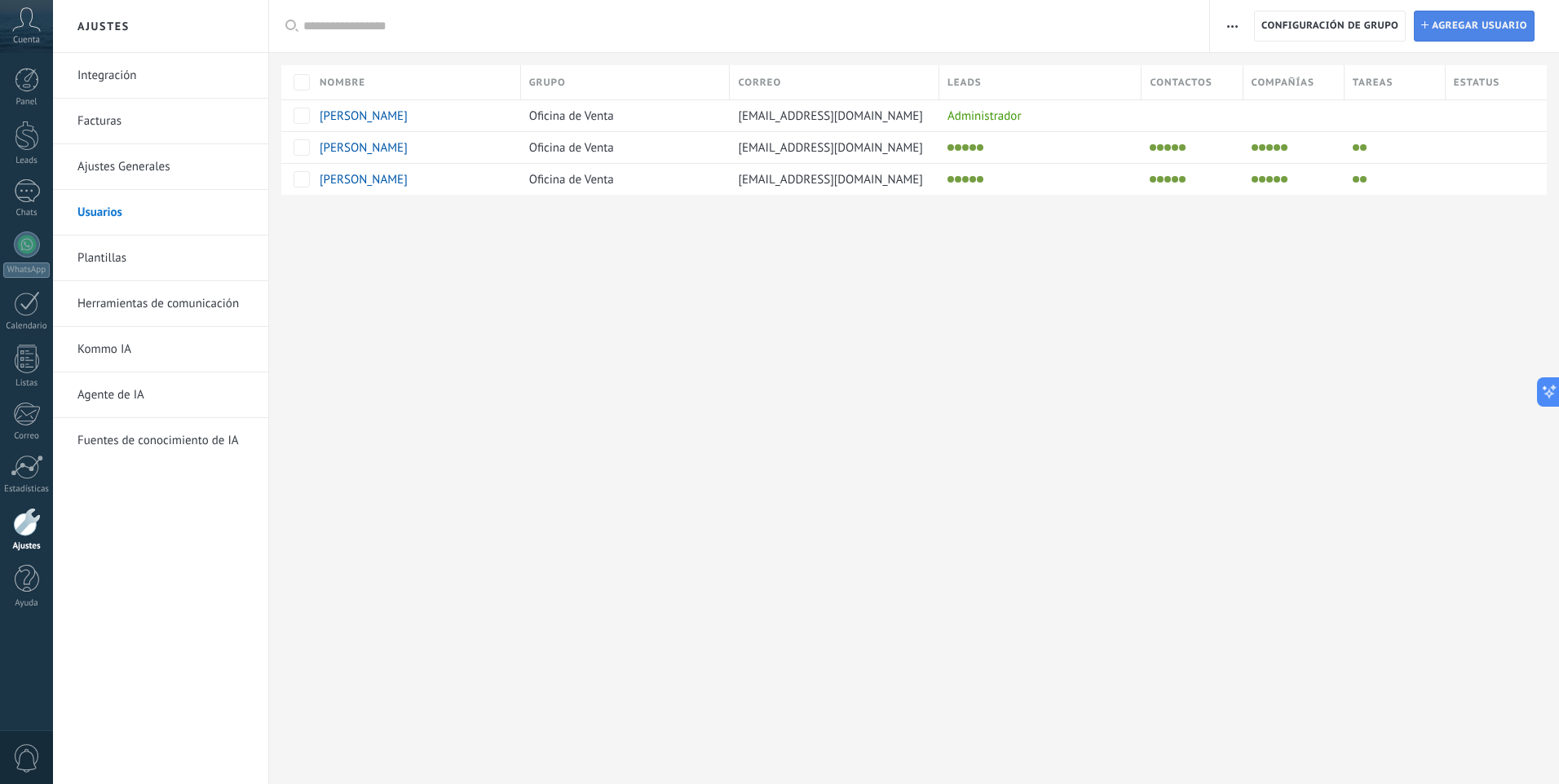
click at [1465, 22] on span "Agregar usuario" at bounding box center [1480, 26] width 96 height 30
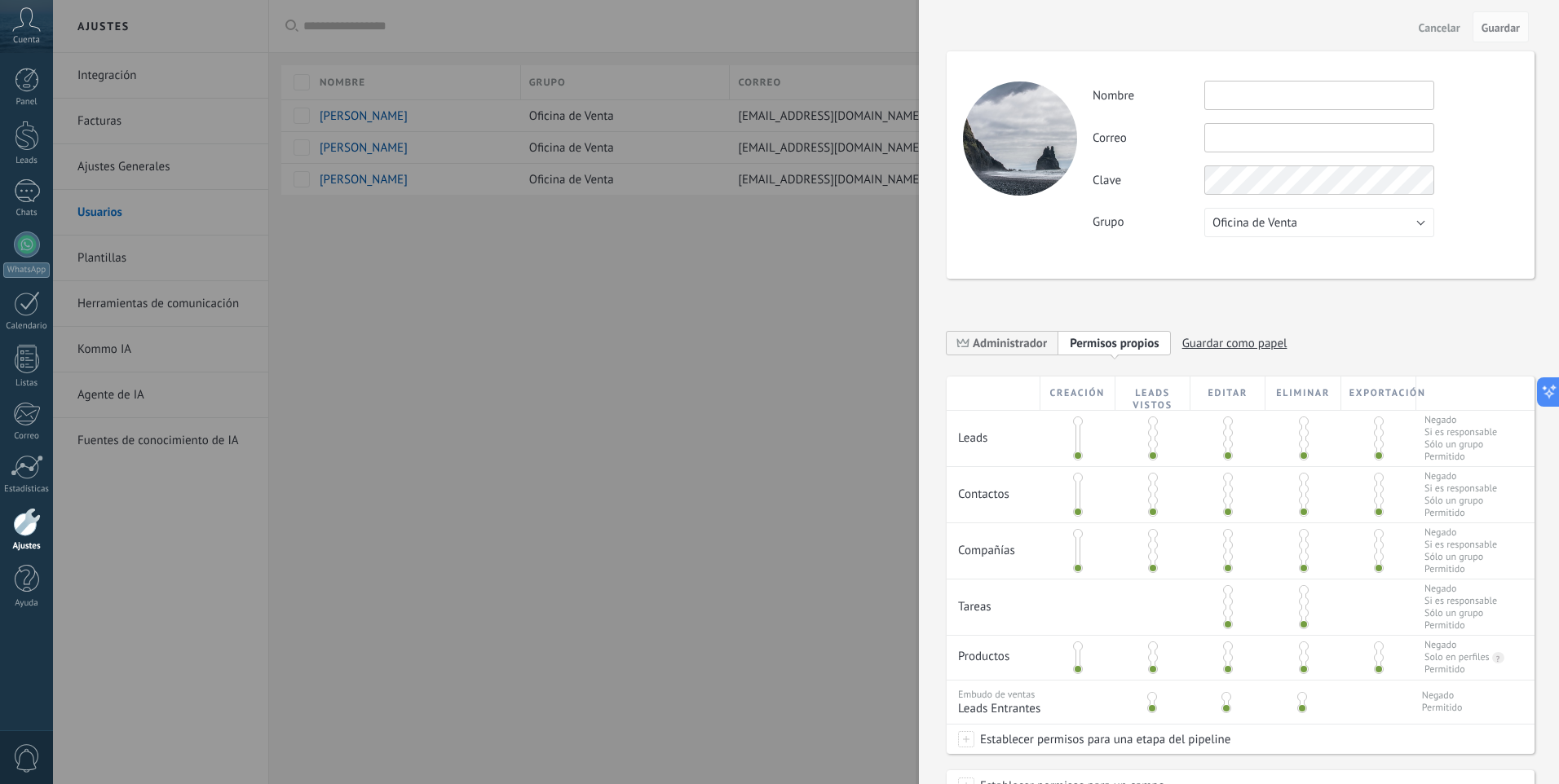
click at [1225, 96] on input "text" at bounding box center [1319, 95] width 230 height 30
type input "**********"
click at [1006, 125] on div at bounding box center [1020, 138] width 114 height 114
click at [1019, 125] on div at bounding box center [1020, 138] width 114 height 114
click at [1256, 140] on input "text" at bounding box center [1319, 137] width 230 height 30
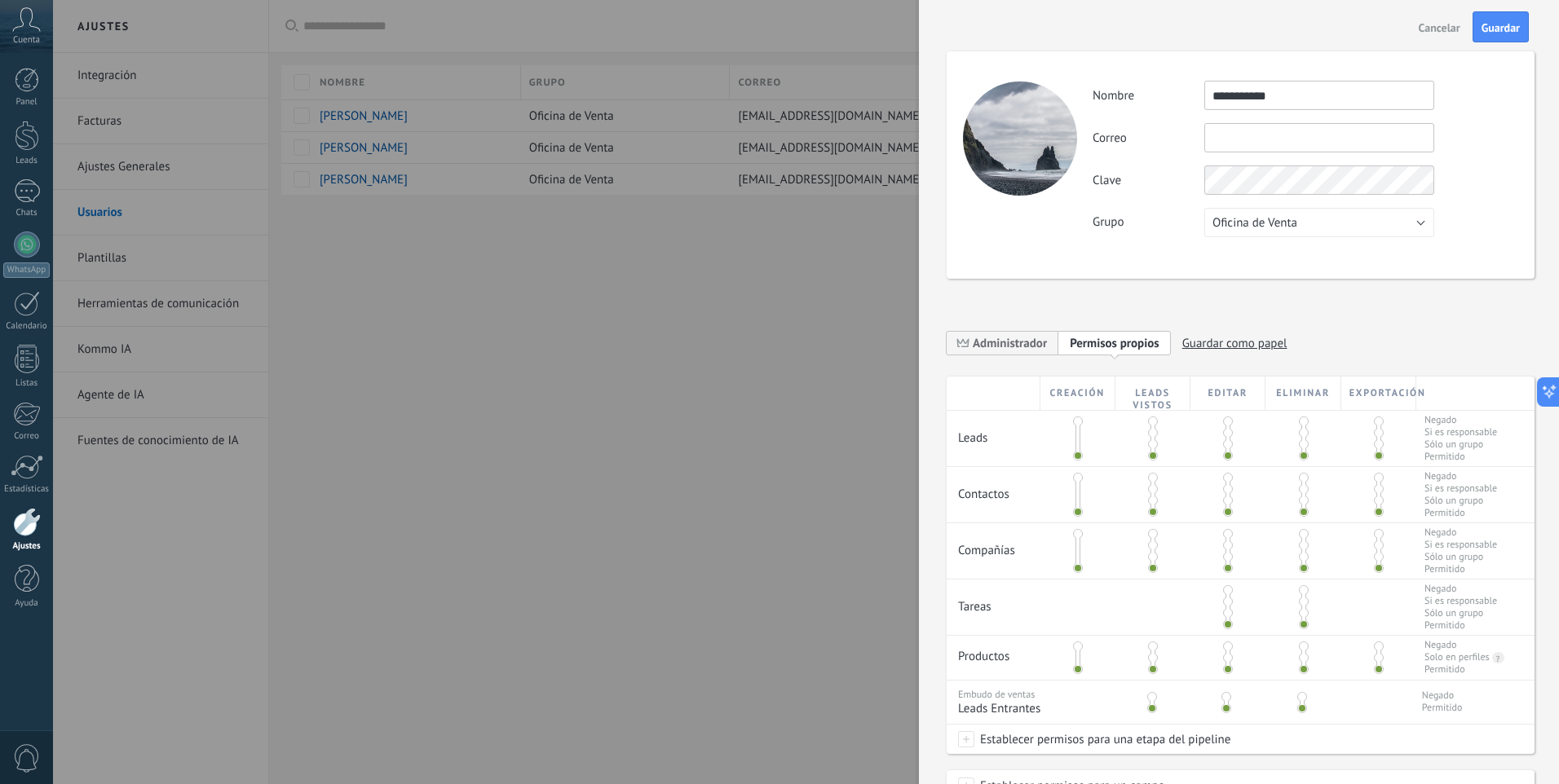
paste input "**********"
type input "**********"
click at [1485, 31] on span "Guardar" at bounding box center [1500, 27] width 38 height 12
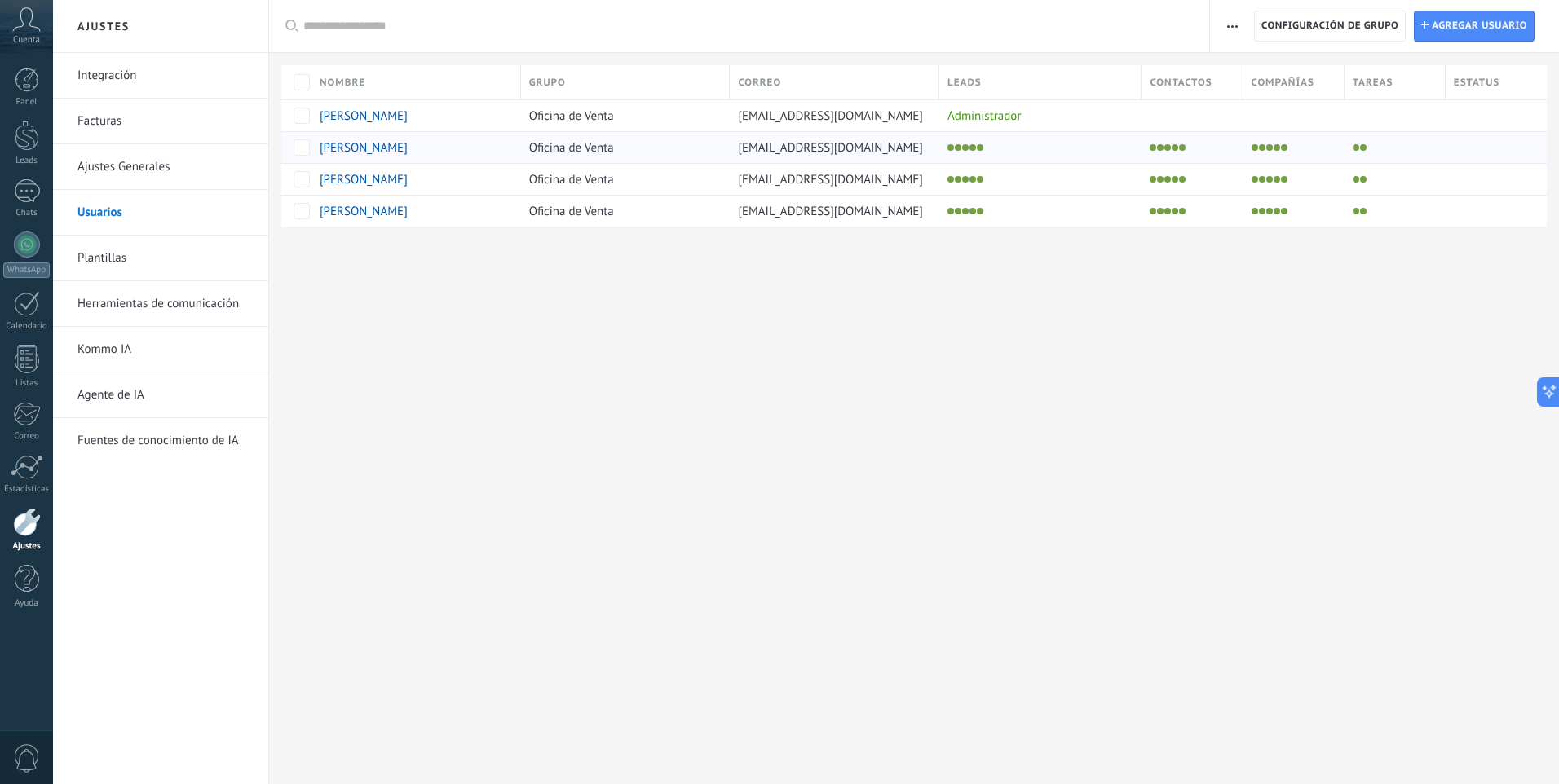
click at [365, 147] on span "[PERSON_NAME]" at bounding box center [364, 147] width 88 height 15
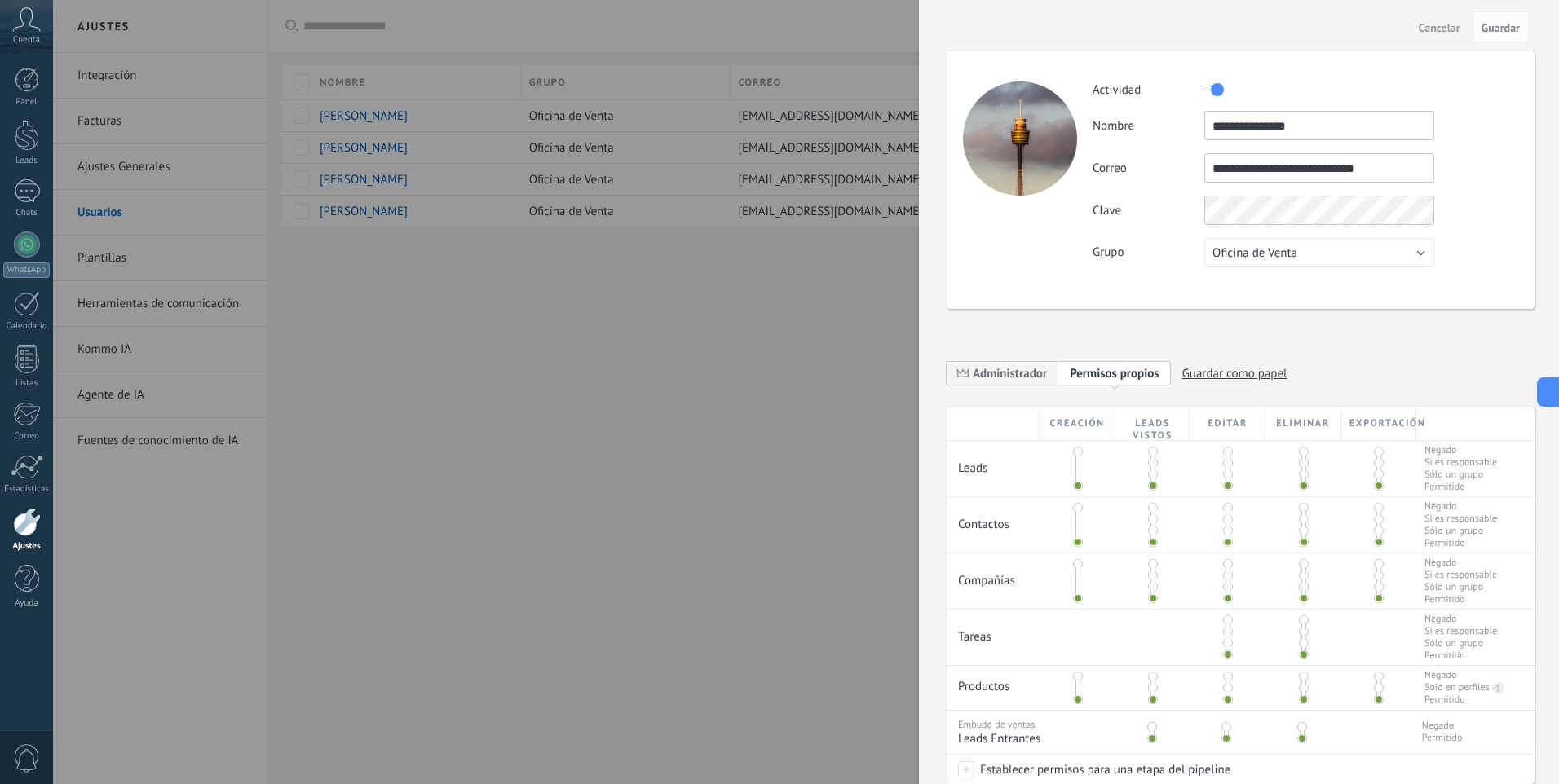
click at [1080, 455] on span at bounding box center [1078, 451] width 10 height 10
click at [1154, 463] on span at bounding box center [1153, 463] width 10 height 10
click at [1076, 510] on span at bounding box center [1078, 507] width 10 height 10
click at [1146, 520] on div at bounding box center [1153, 524] width 75 height 55
click at [1150, 520] on span at bounding box center [1153, 519] width 10 height 10
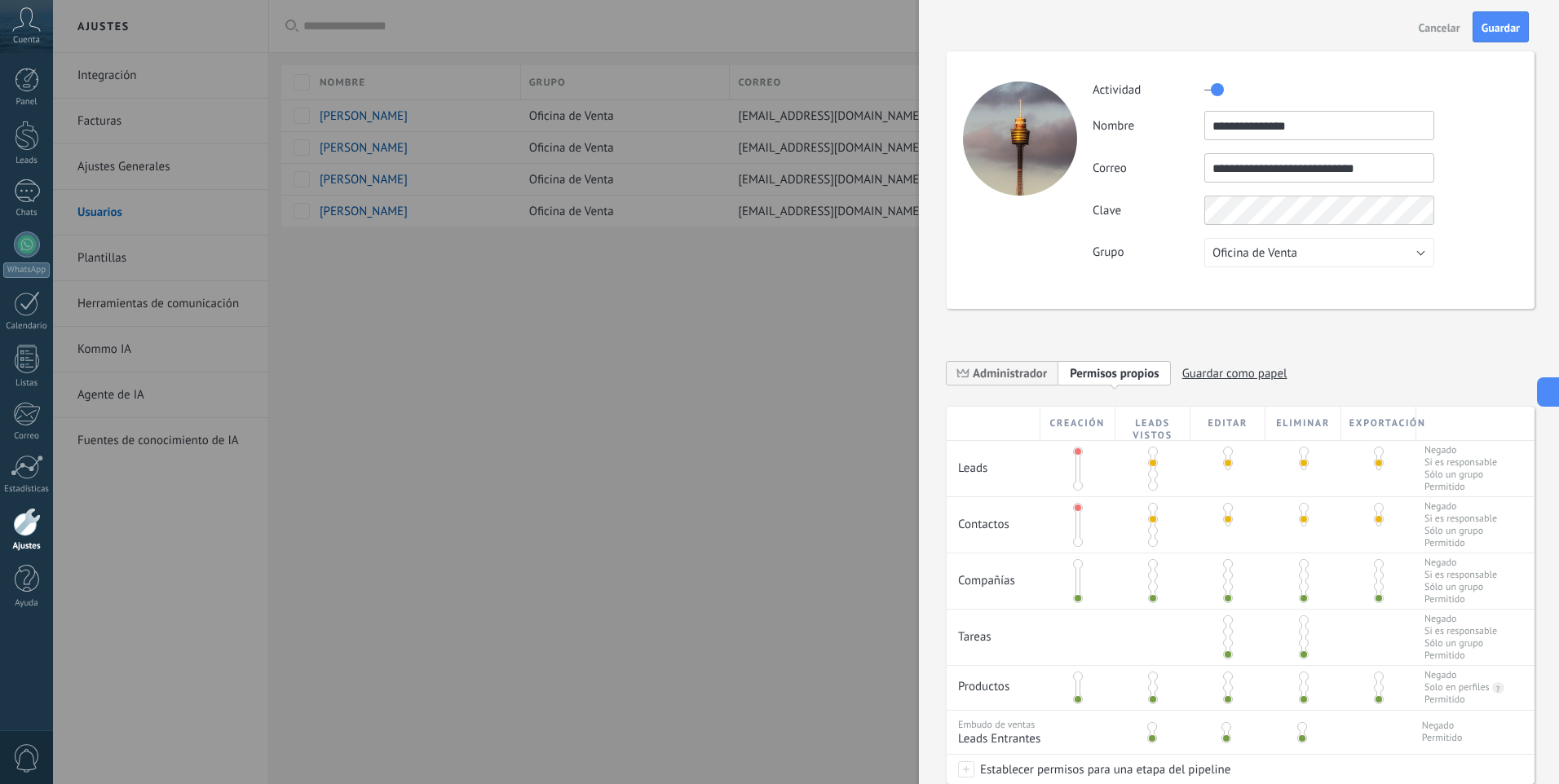
click at [1079, 560] on span at bounding box center [1078, 564] width 10 height 10
click at [1154, 576] on span at bounding box center [1153, 575] width 10 height 10
click at [1227, 632] on span at bounding box center [1228, 632] width 10 height 10
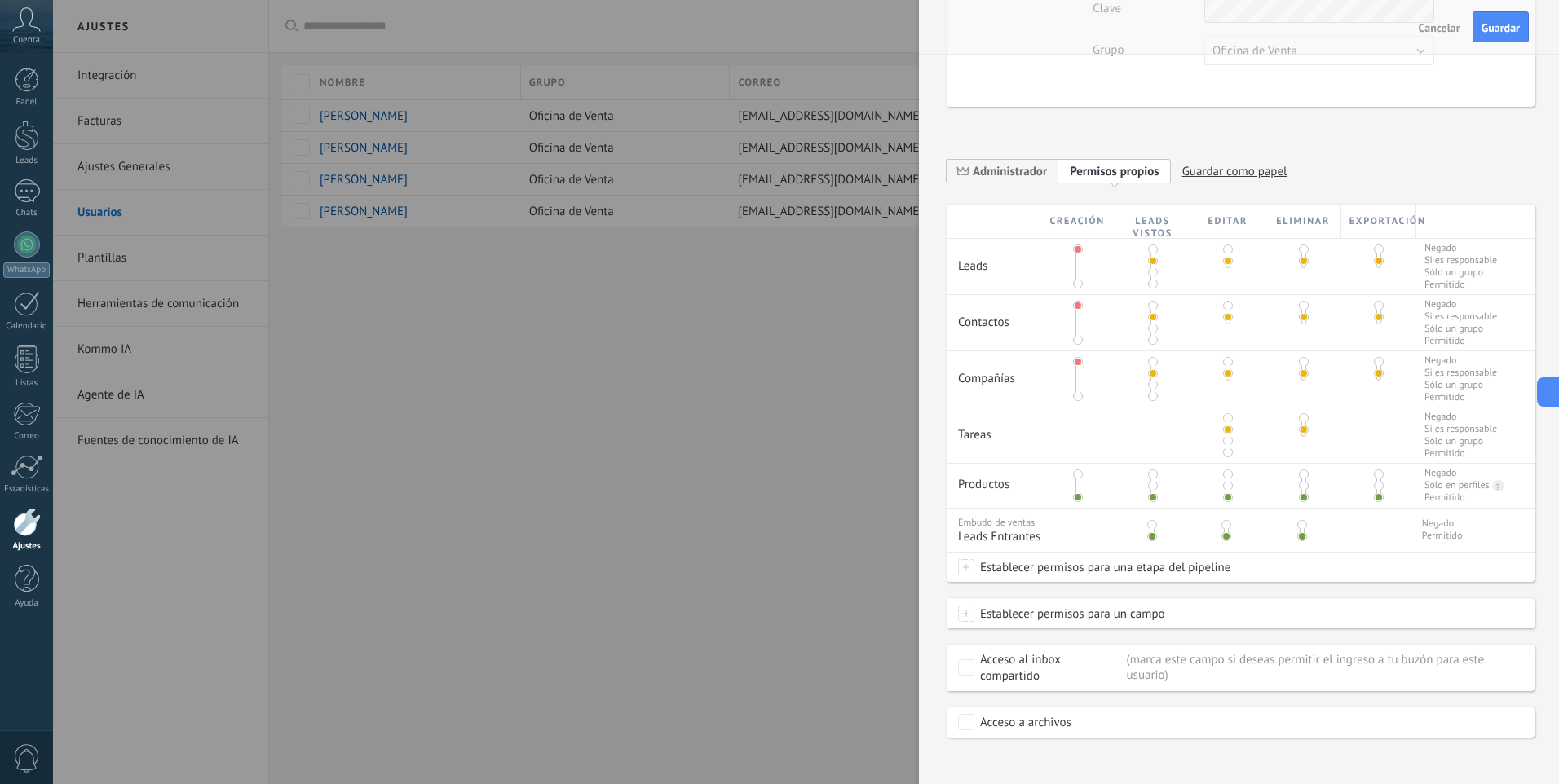
scroll to position [213, 0]
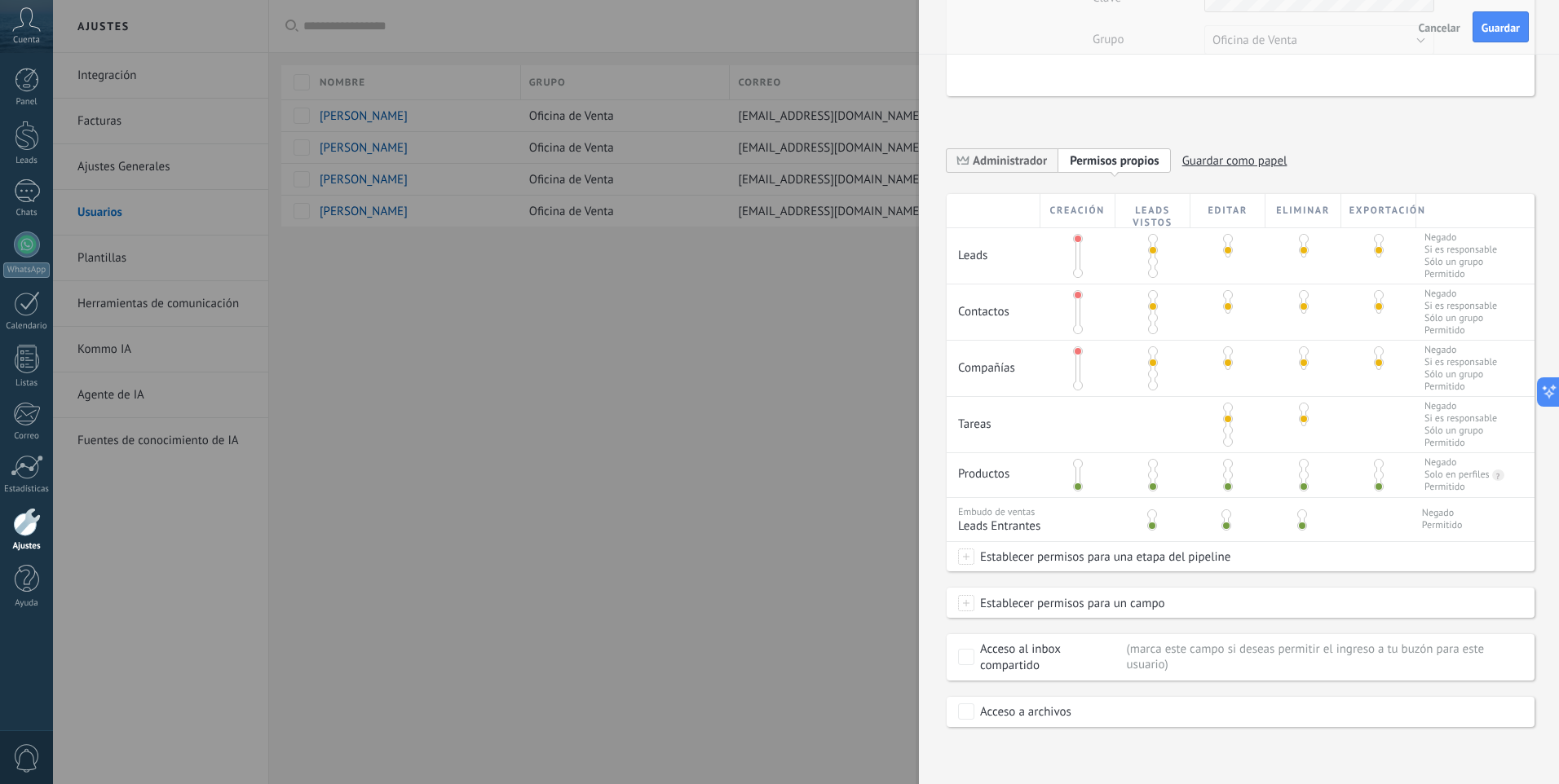
click at [1155, 517] on span at bounding box center [1152, 514] width 10 height 10
click at [1074, 460] on span at bounding box center [1078, 464] width 10 height 10
click at [1153, 473] on span at bounding box center [1153, 475] width 10 height 10
click at [971, 558] on span at bounding box center [966, 557] width 16 height 16
click at [1441, 554] on div at bounding box center [806, 392] width 1506 height 784
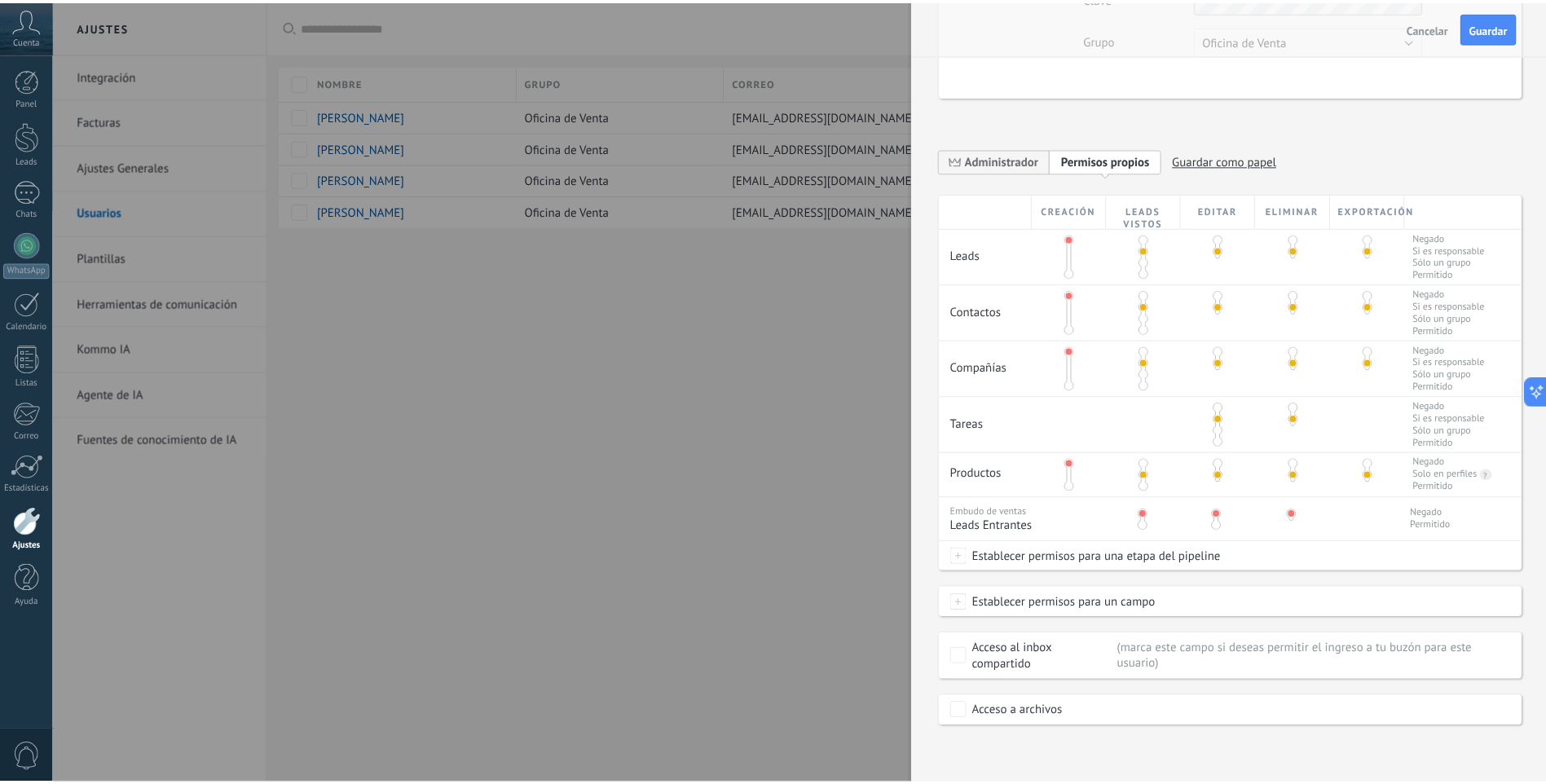
scroll to position [0, 0]
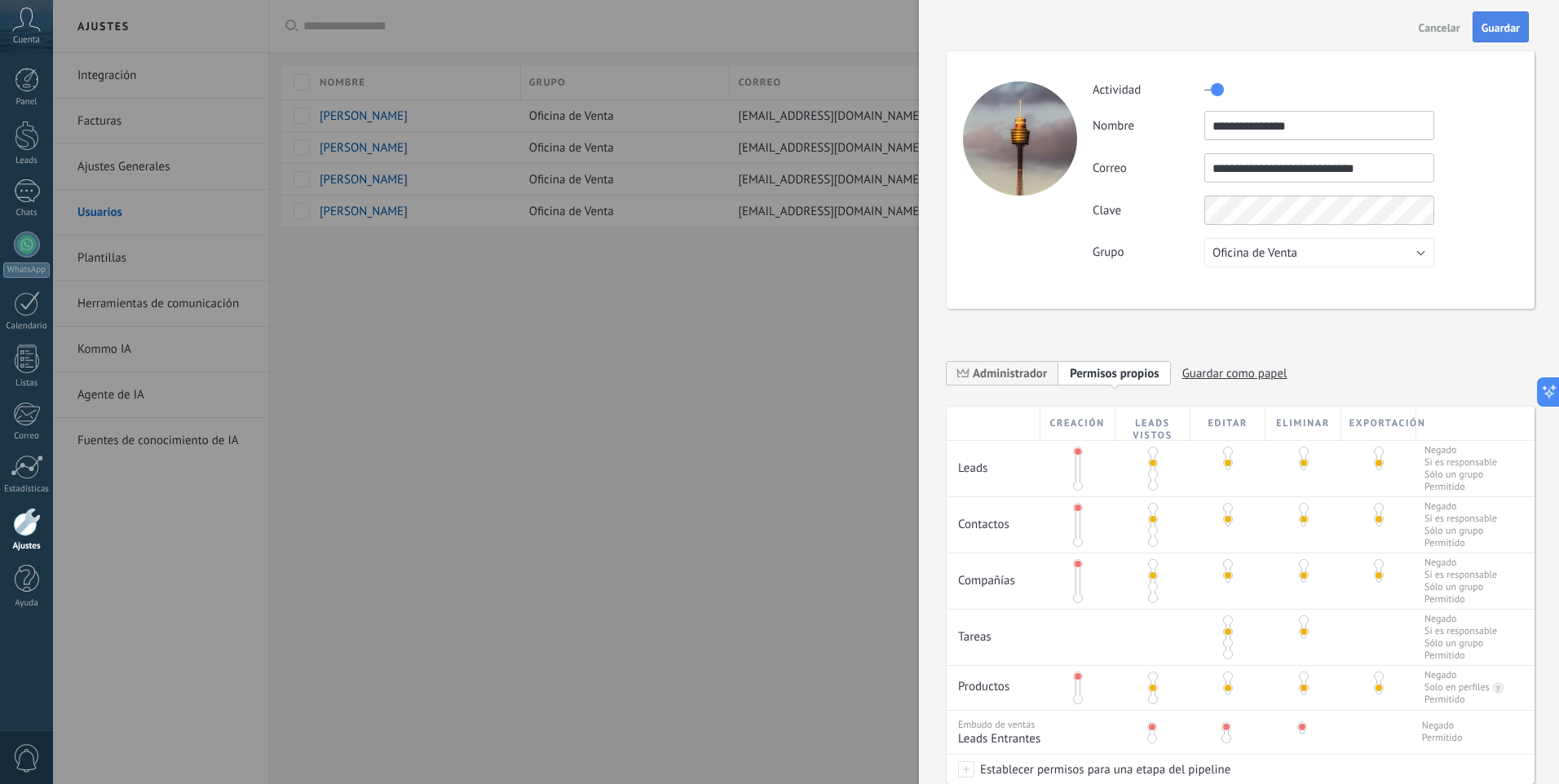
click at [1502, 25] on span "Guardar" at bounding box center [1500, 27] width 38 height 12
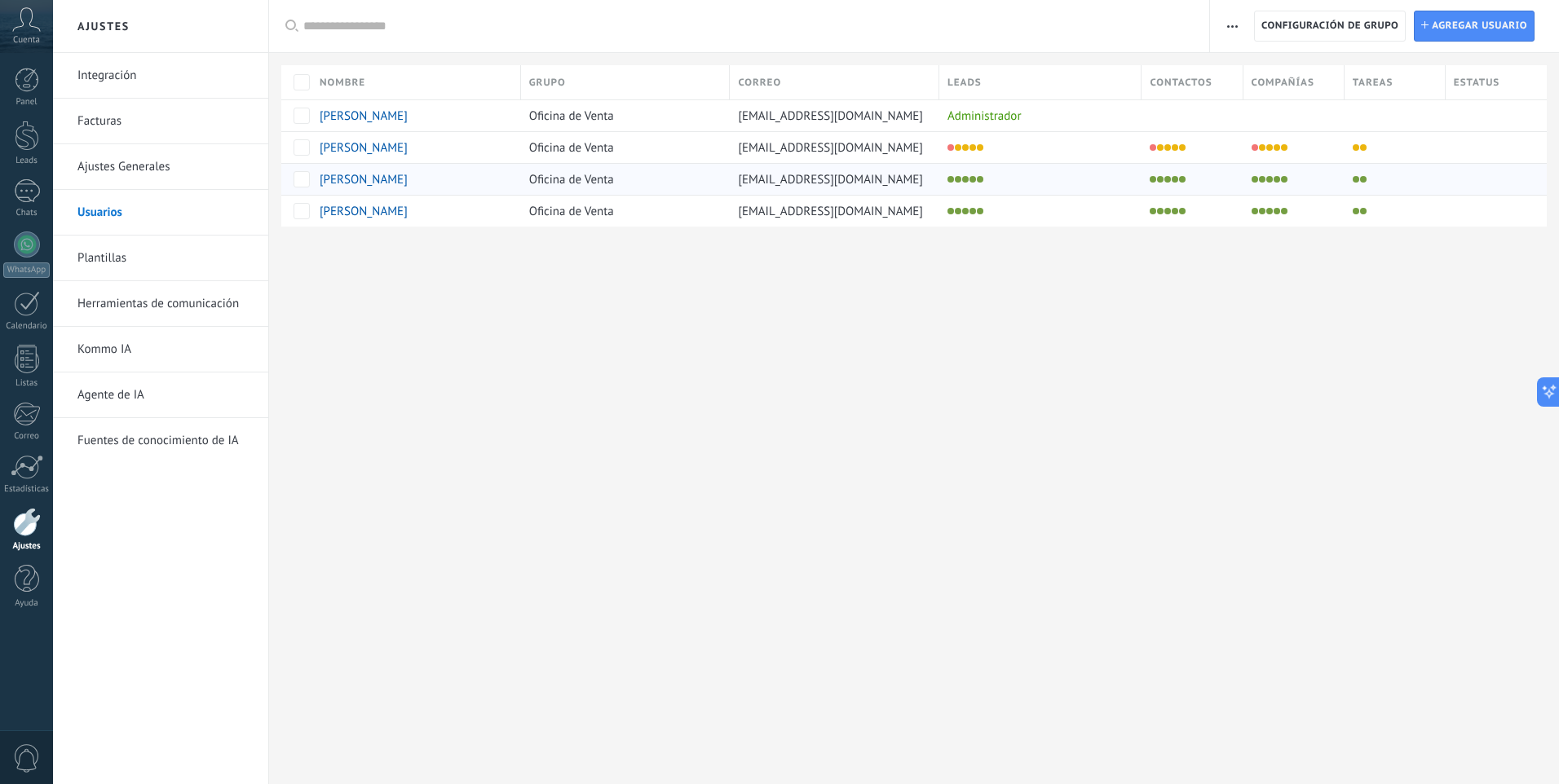
click at [394, 180] on span "[PERSON_NAME]" at bounding box center [364, 180] width 88 height 15
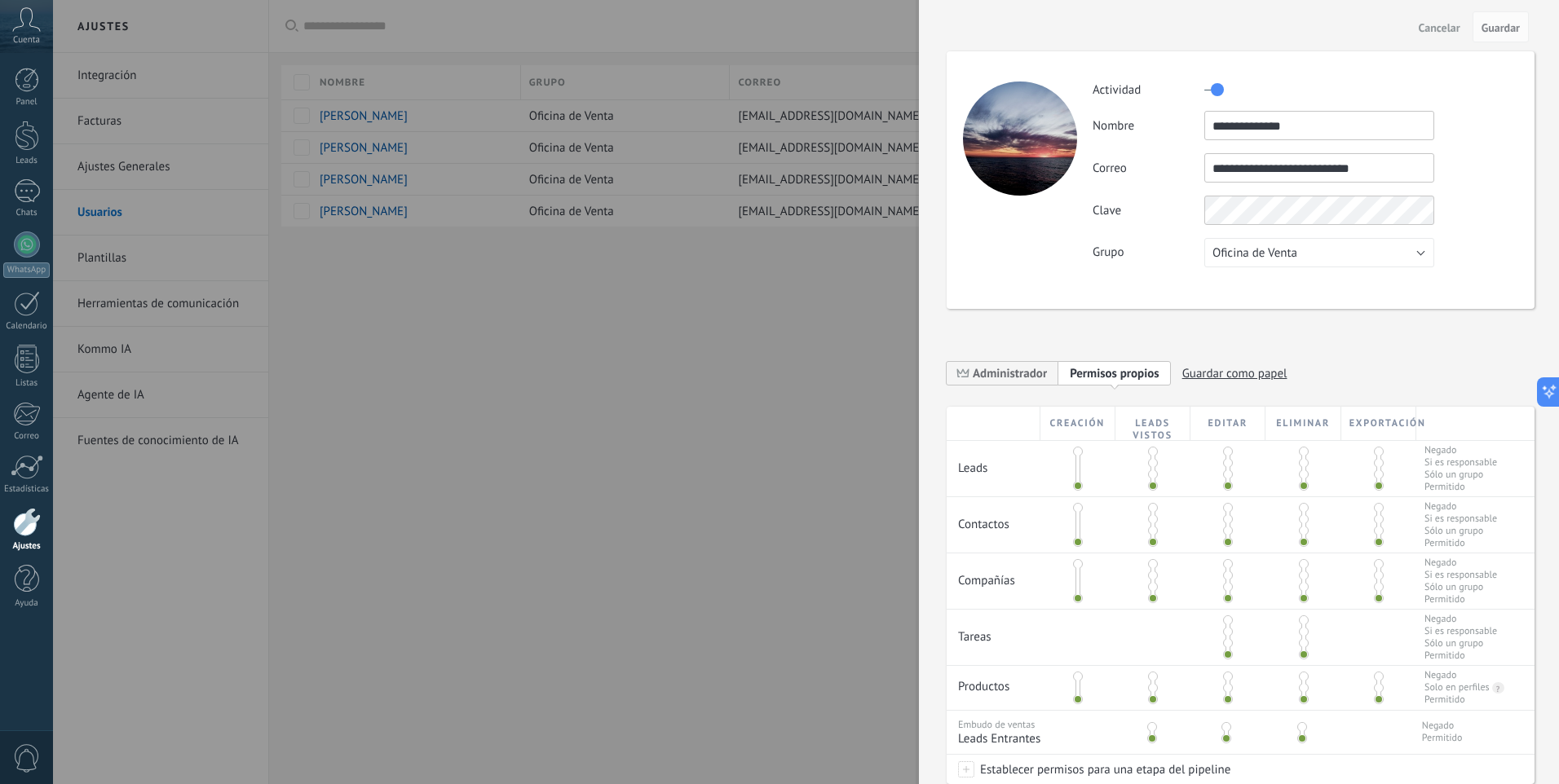
click at [1075, 457] on div at bounding box center [1077, 468] width 5 height 41
click at [1075, 452] on span at bounding box center [1078, 451] width 10 height 10
click at [1150, 465] on span at bounding box center [1153, 463] width 10 height 10
click at [1079, 510] on span at bounding box center [1078, 507] width 10 height 10
click at [1076, 503] on span at bounding box center [1078, 507] width 10 height 10
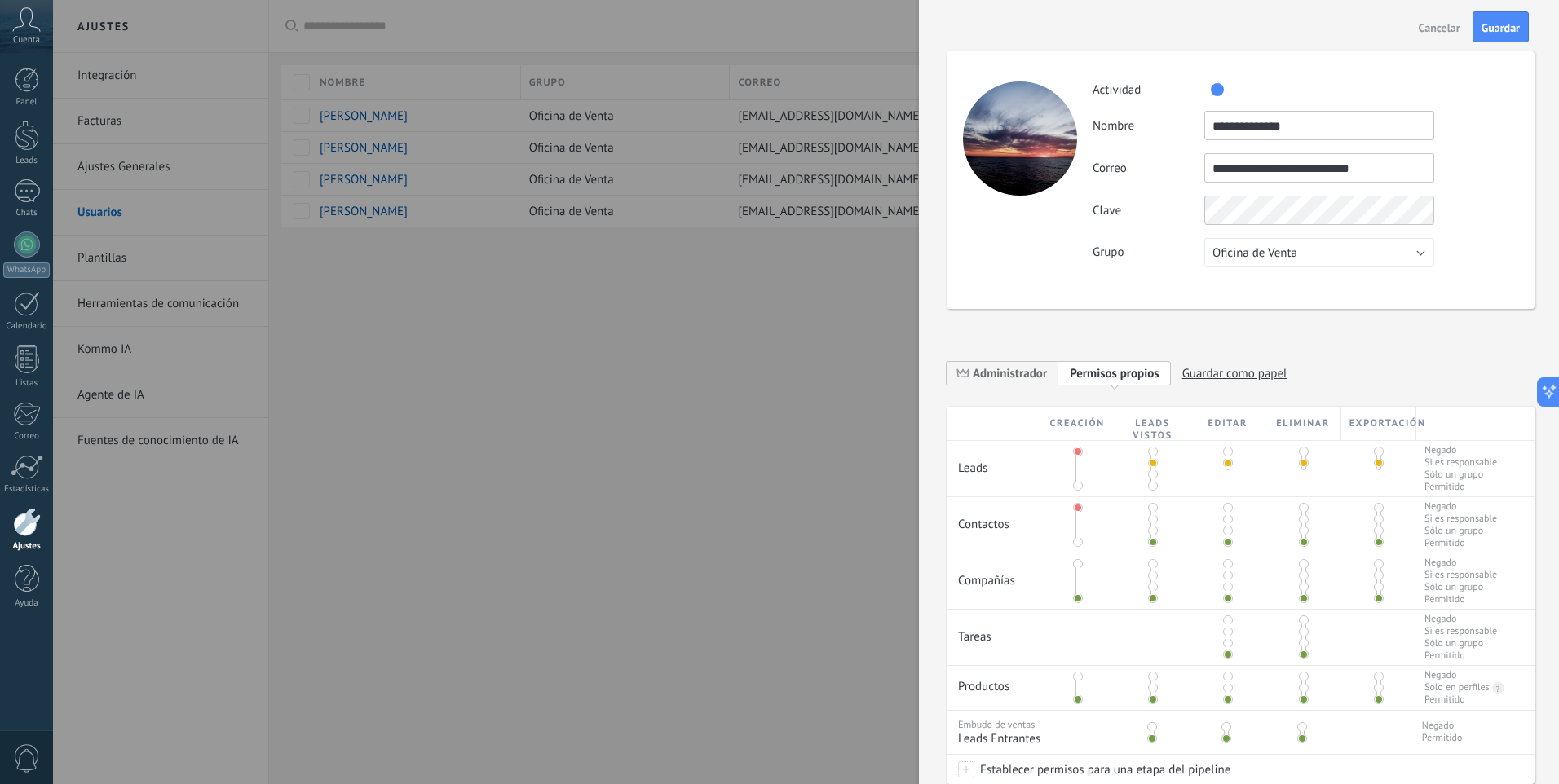
click at [1153, 521] on span at bounding box center [1153, 519] width 10 height 10
click at [1076, 564] on span at bounding box center [1078, 564] width 10 height 10
click at [1149, 576] on span at bounding box center [1153, 575] width 10 height 10
click at [1223, 636] on span at bounding box center [1228, 632] width 10 height 10
click at [1078, 677] on span at bounding box center [1078, 676] width 10 height 10
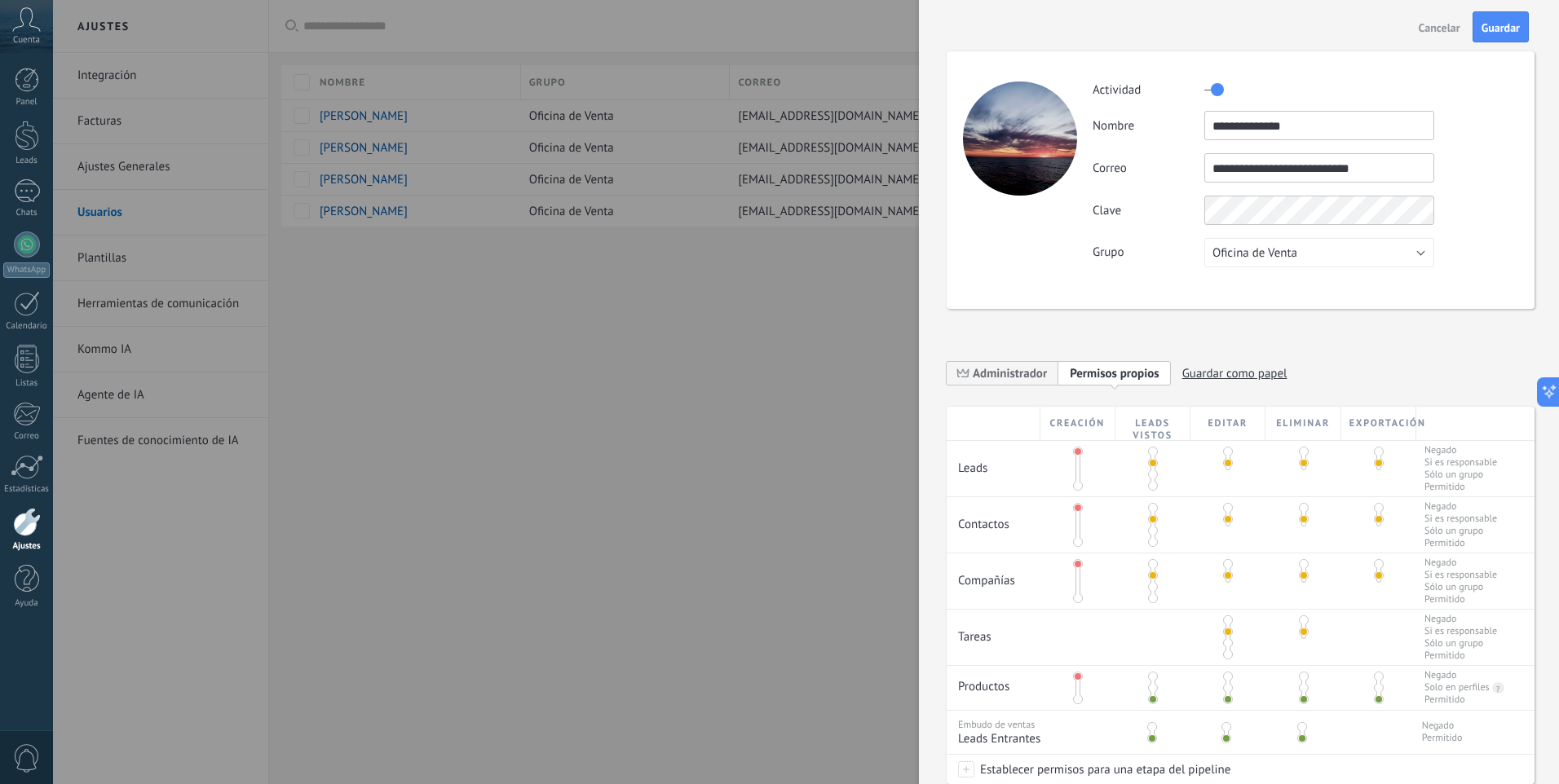
click at [1154, 688] on span at bounding box center [1153, 687] width 10 height 10
click at [1152, 725] on span at bounding box center [1152, 726] width 10 height 10
click at [1502, 32] on span "Guardar" at bounding box center [1500, 27] width 38 height 12
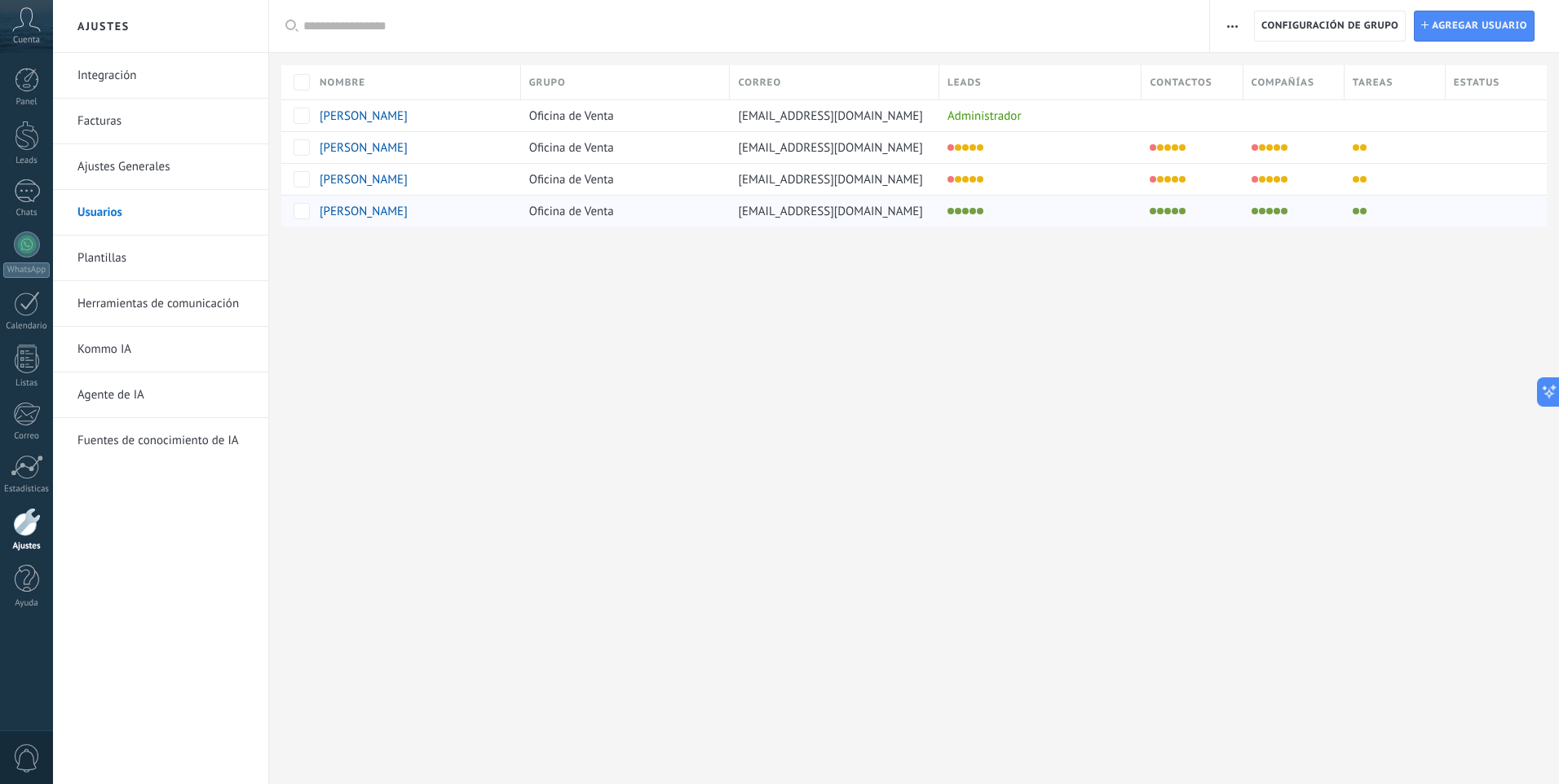
click at [357, 214] on span "[PERSON_NAME]" at bounding box center [364, 211] width 88 height 15
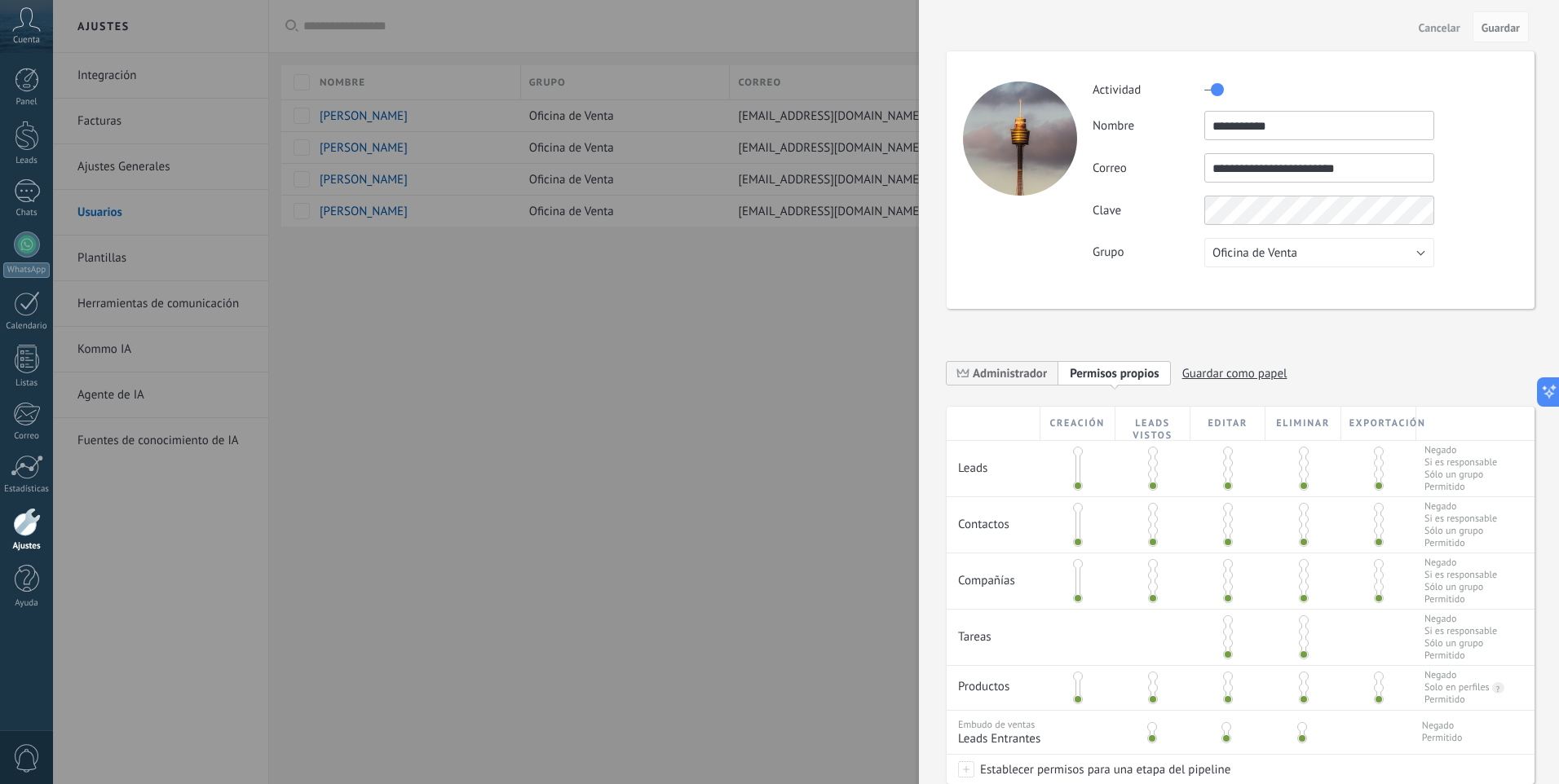
click at [1078, 453] on span at bounding box center [1078, 451] width 10 height 10
click at [1155, 463] on span at bounding box center [1153, 463] width 10 height 10
click at [1073, 509] on span at bounding box center [1078, 507] width 10 height 10
click at [1153, 521] on span at bounding box center [1153, 519] width 10 height 10
click at [1079, 565] on span at bounding box center [1078, 564] width 10 height 10
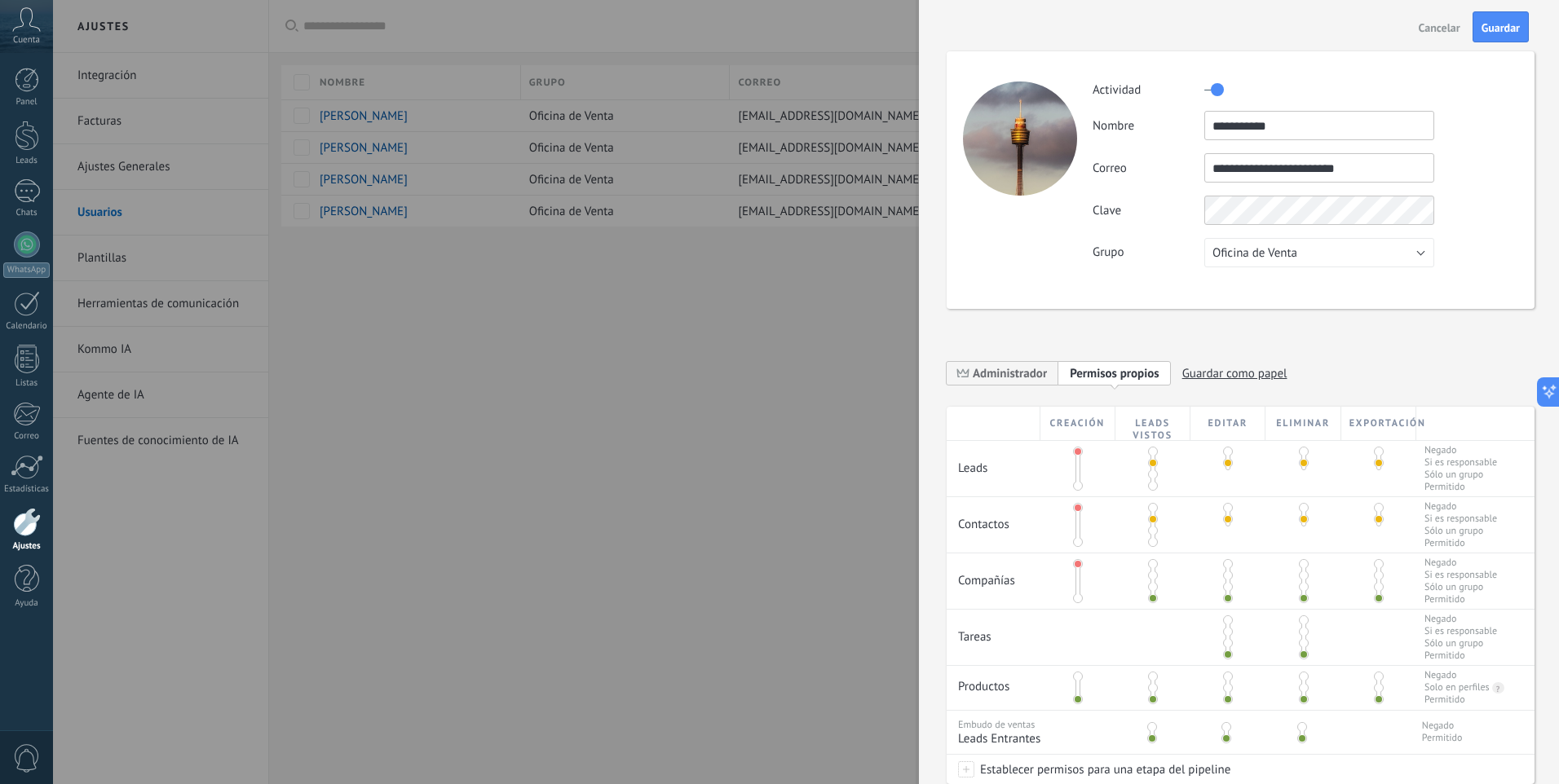
click at [1153, 576] on span at bounding box center [1153, 575] width 10 height 10
click at [1226, 635] on span at bounding box center [1228, 632] width 10 height 10
click at [1081, 678] on span at bounding box center [1078, 676] width 10 height 10
click at [1151, 691] on span at bounding box center [1153, 687] width 10 height 10
click at [1150, 728] on span at bounding box center [1152, 726] width 10 height 10
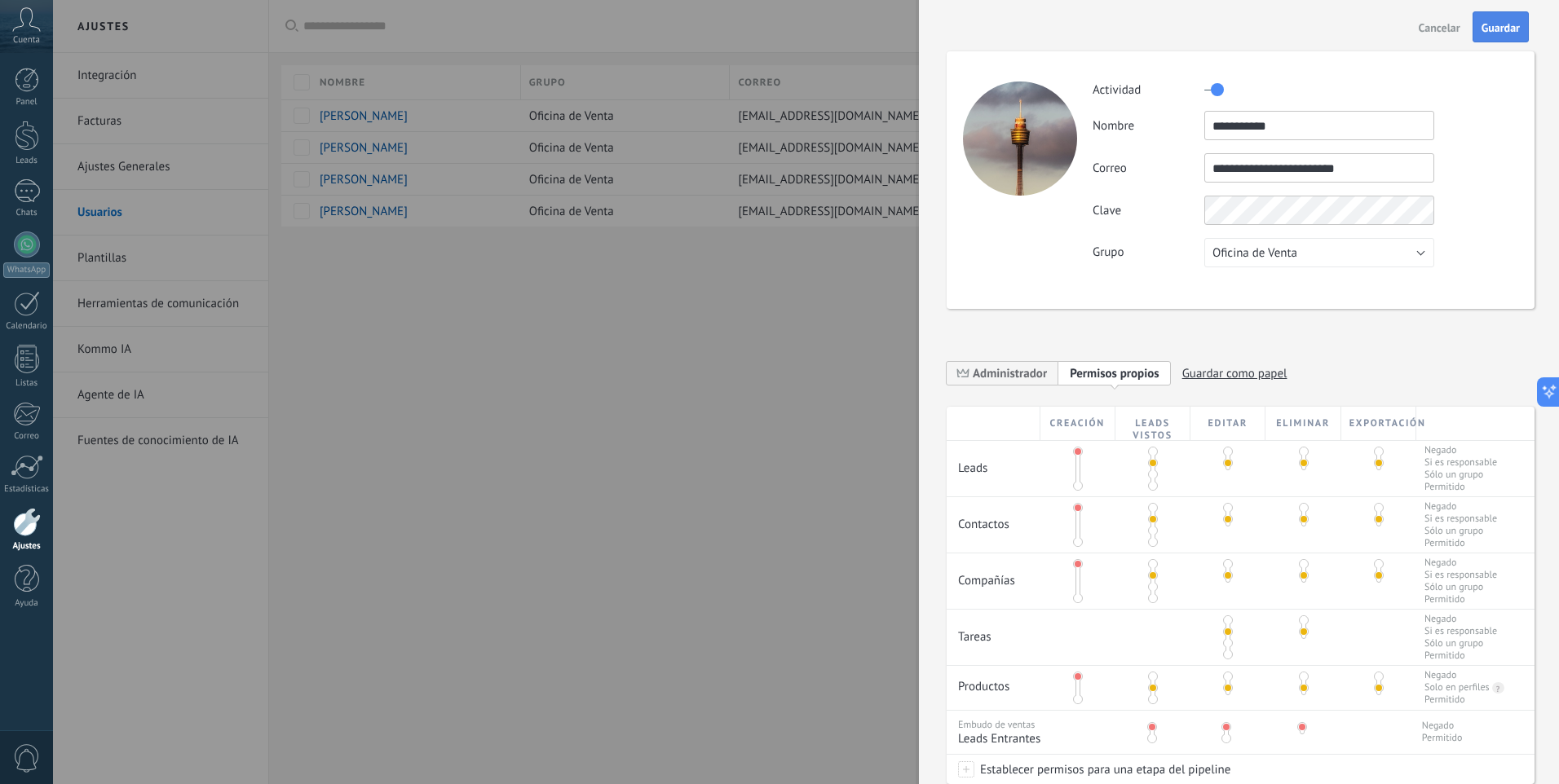
click at [1499, 17] on button "Guardar" at bounding box center [1500, 27] width 56 height 31
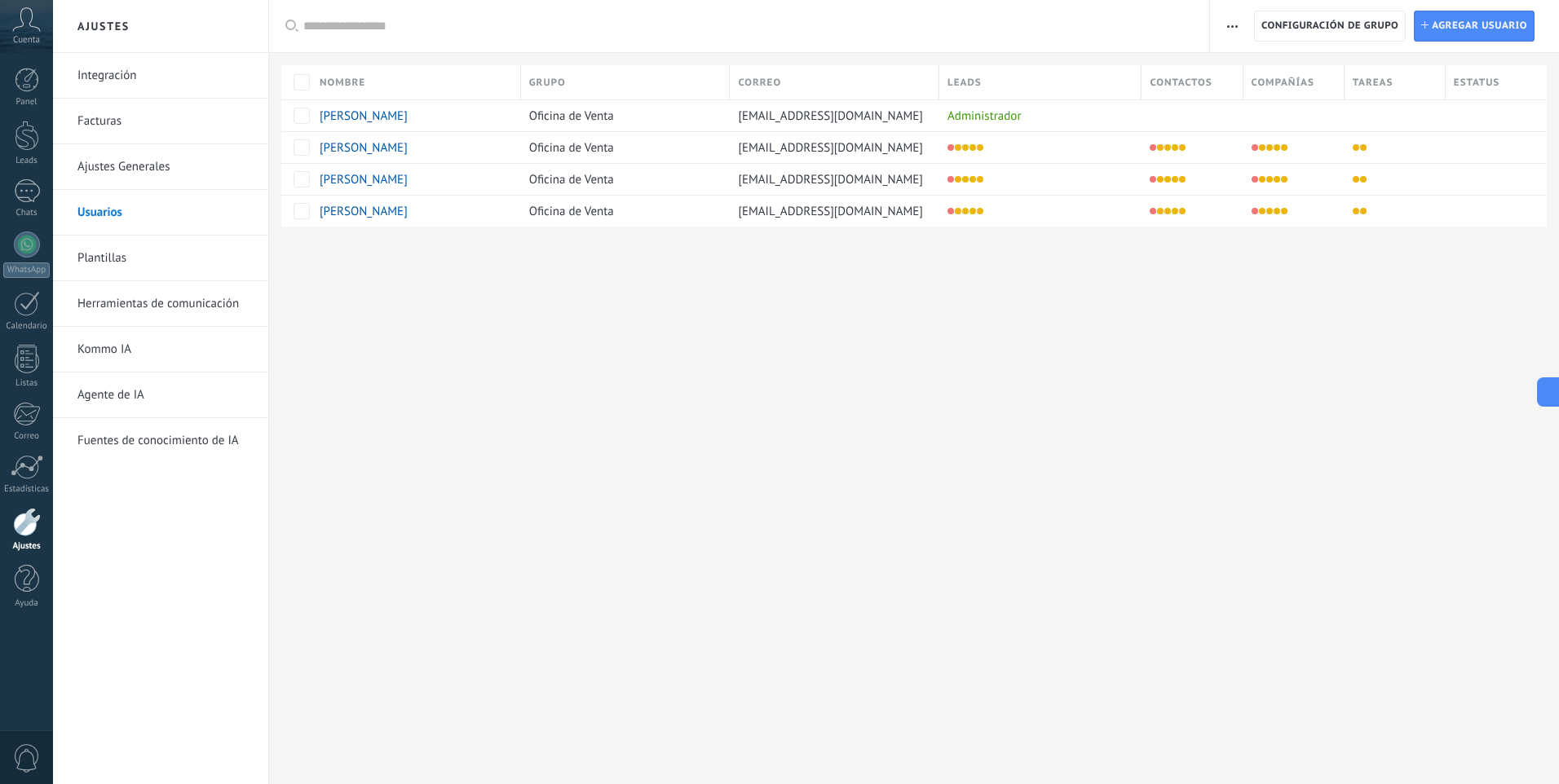
click at [32, 25] on icon at bounding box center [27, 19] width 29 height 24
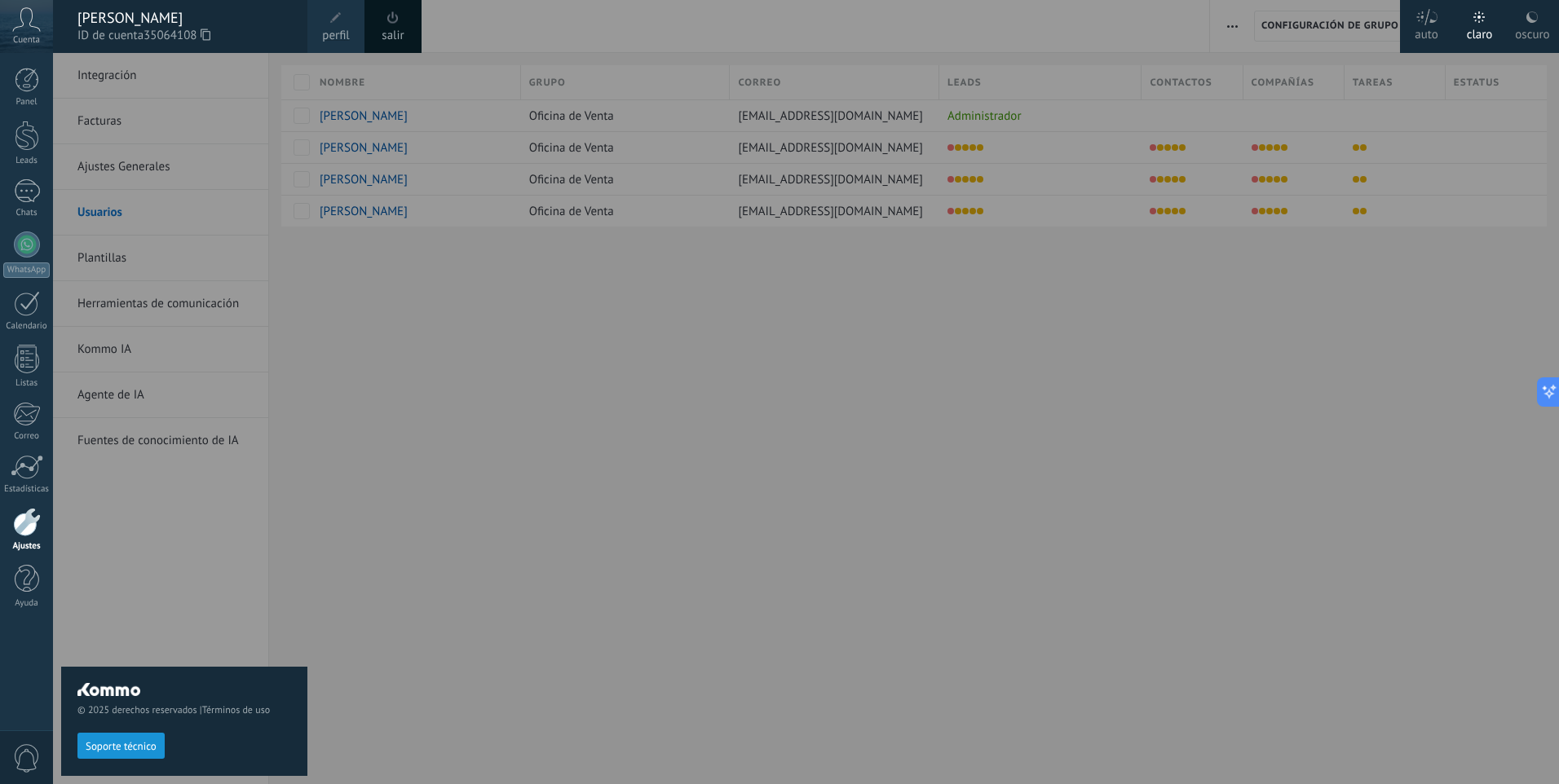
click at [113, 25] on div "[PERSON_NAME]" at bounding box center [184, 18] width 214 height 18
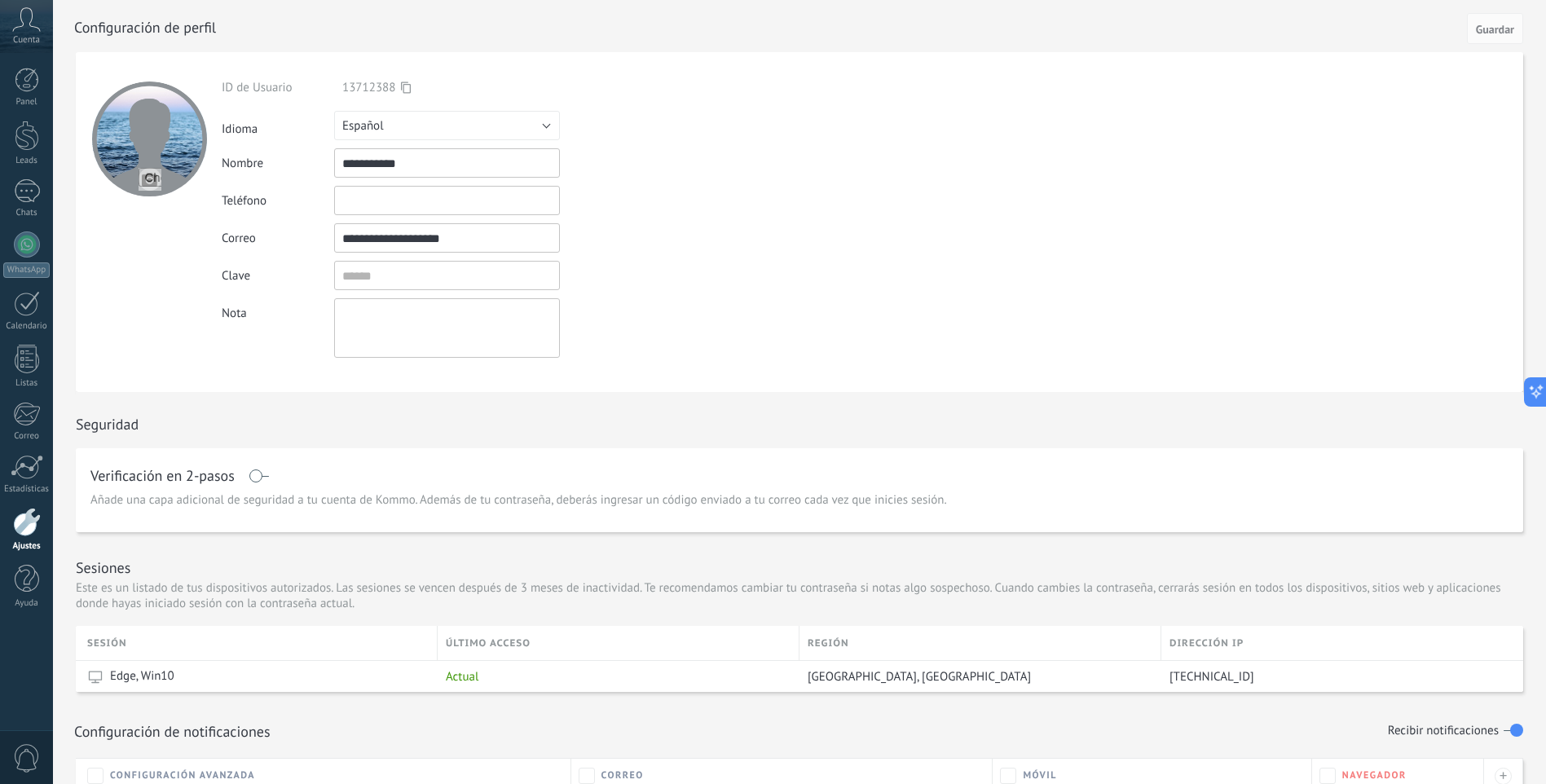
click at [165, 131] on div at bounding box center [149, 138] width 115 height 115
click at [147, 183] on input "file" at bounding box center [150, 179] width 23 height 23
type input "**********"
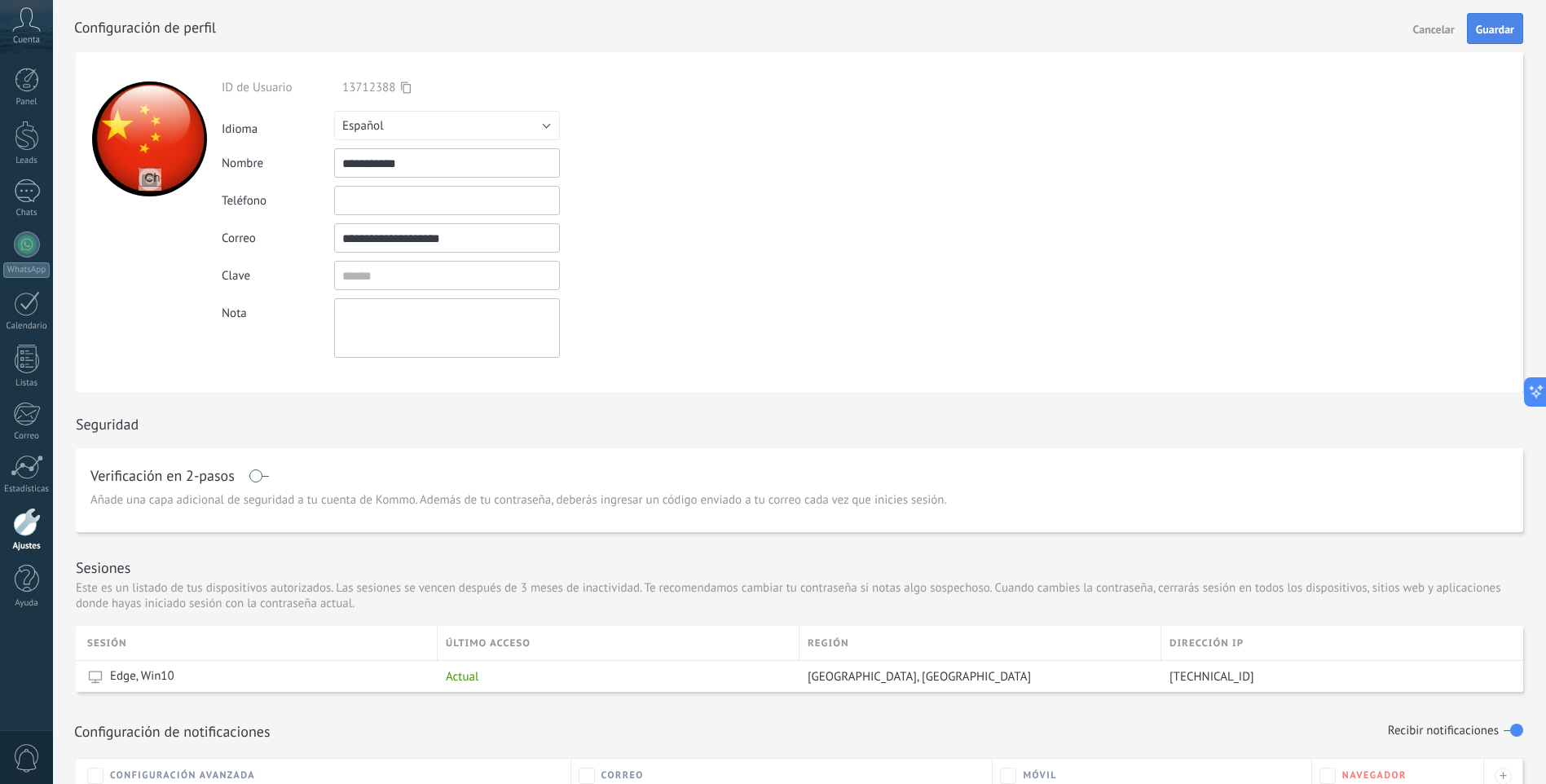
click at [1506, 30] on span "Guardar" at bounding box center [1495, 29] width 38 height 12
click at [35, 35] on span "Cuenta" at bounding box center [26, 41] width 27 height 11
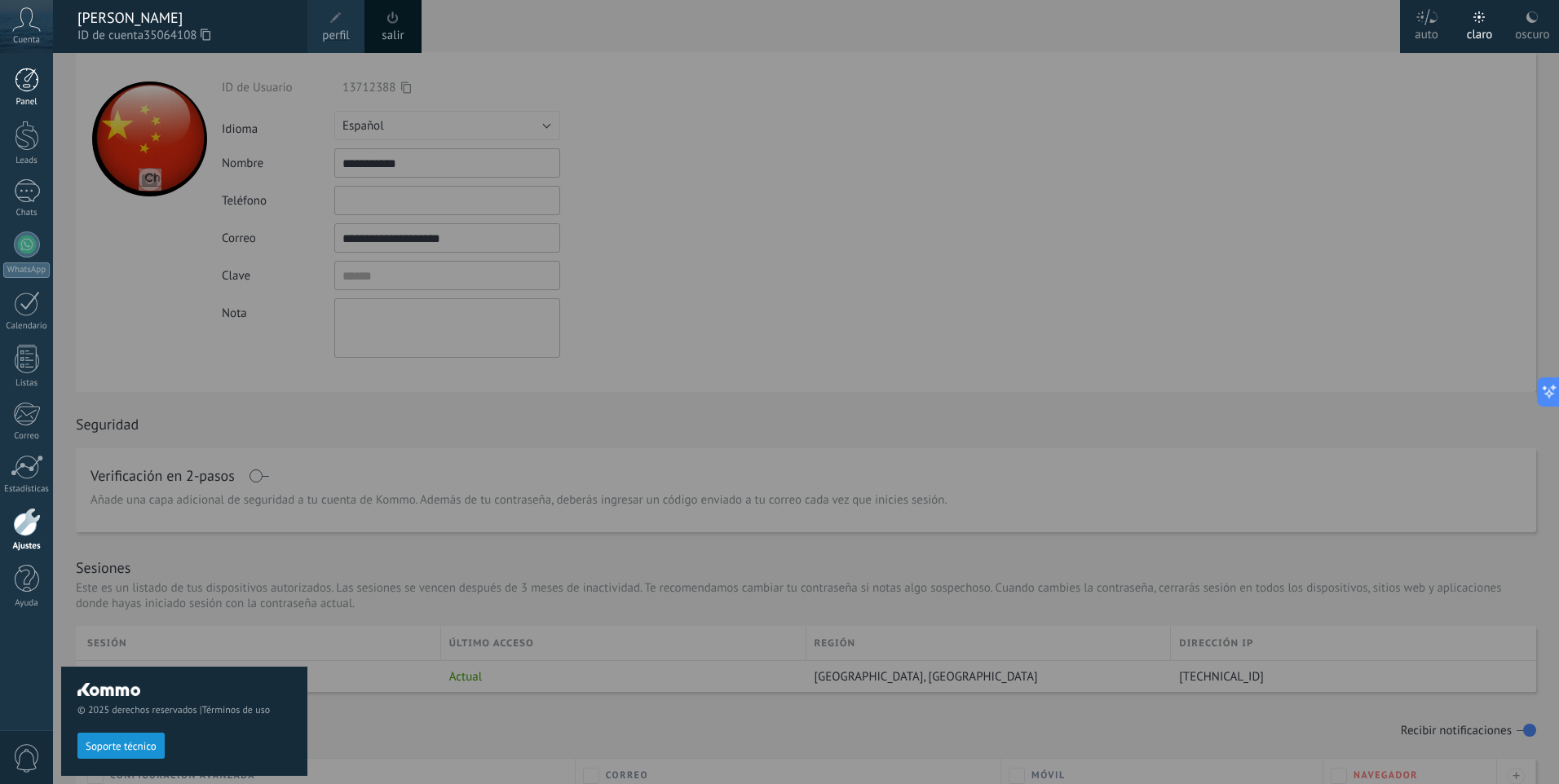
click at [23, 71] on div at bounding box center [26, 79] width 24 height 24
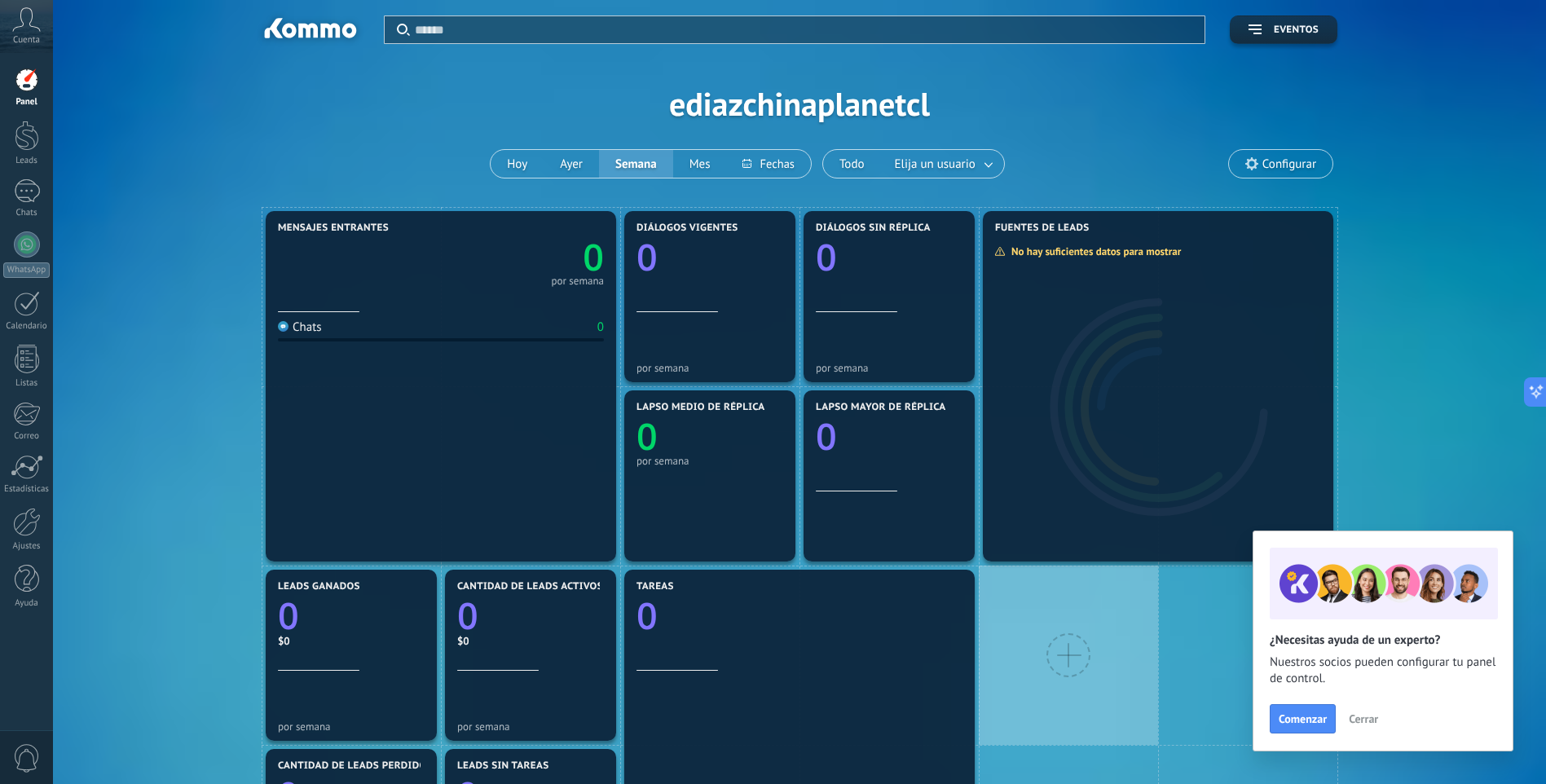
click at [1360, 720] on span "Cerrar" at bounding box center [1364, 718] width 30 height 12
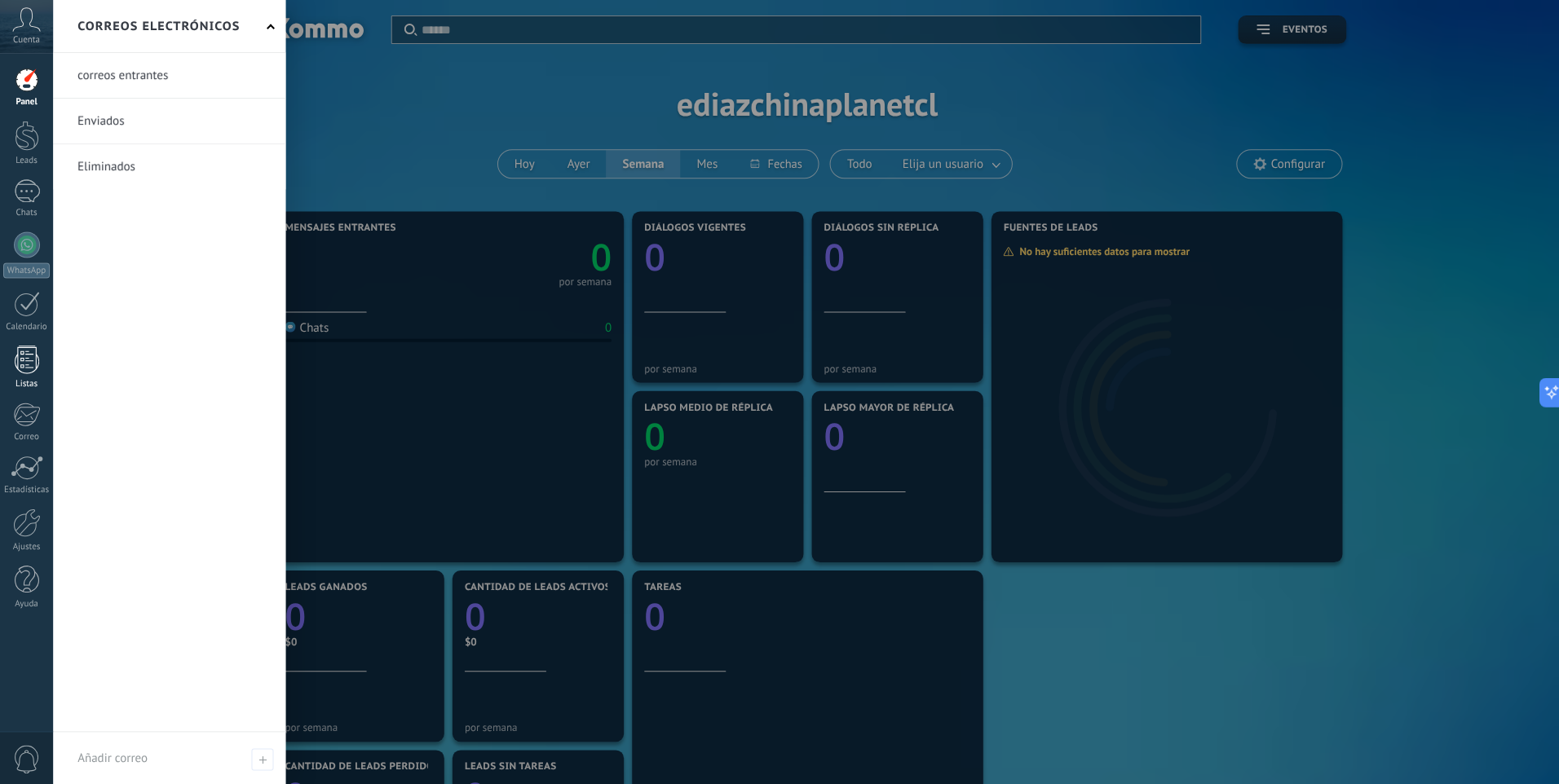
click at [38, 355] on div at bounding box center [26, 359] width 24 height 29
